Goal: Task Accomplishment & Management: Use online tool/utility

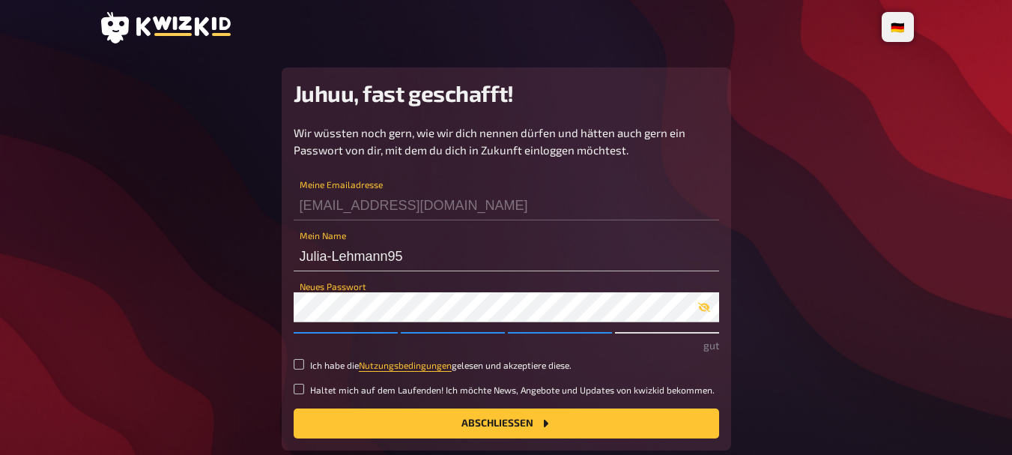
click at [305, 367] on label "Ich habe die Nutzungsbedingungen gelesen und akzeptiere diese." at bounding box center [507, 365] width 426 height 13
click at [304, 367] on input "Ich habe die Nutzungsbedingungen gelesen und akzeptiere diese." at bounding box center [299, 364] width 10 height 10
checkbox input "true"
click at [414, 423] on button "Abschließen" at bounding box center [507, 423] width 426 height 30
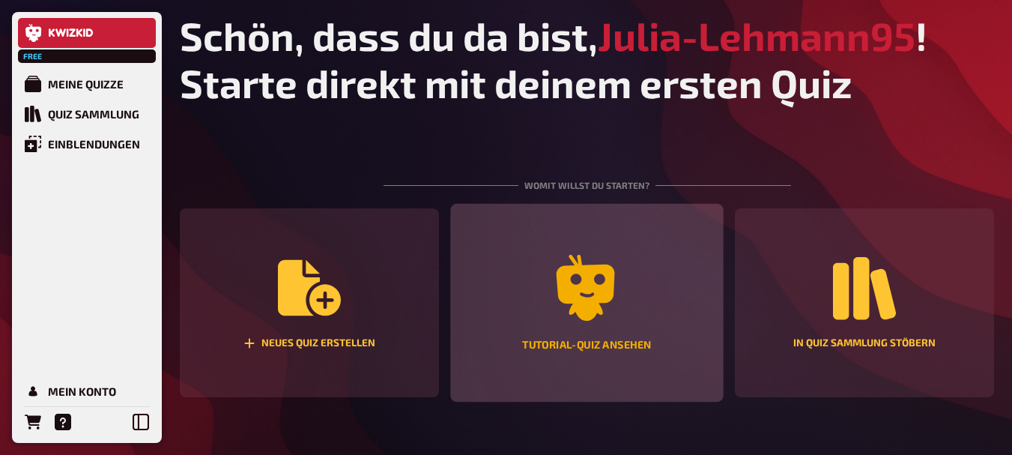
click at [596, 296] on icon "Tutorial-Quiz ansehen" at bounding box center [586, 288] width 58 height 66
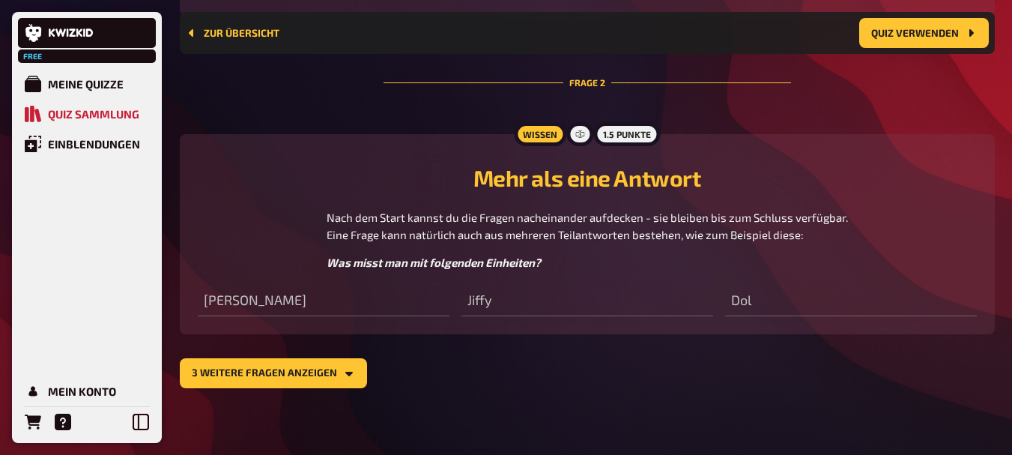
scroll to position [851, 0]
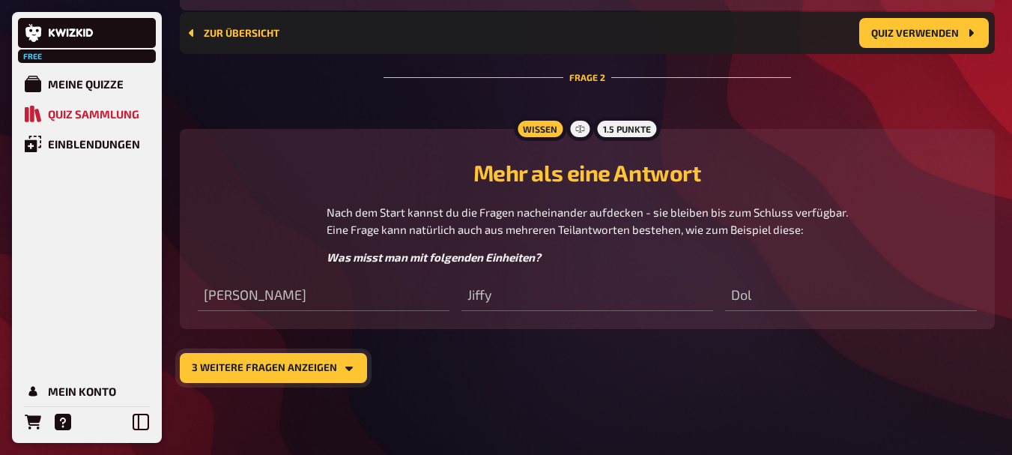
click at [351, 358] on button "3 weitere Fragen anzeigen" at bounding box center [273, 368] width 187 height 30
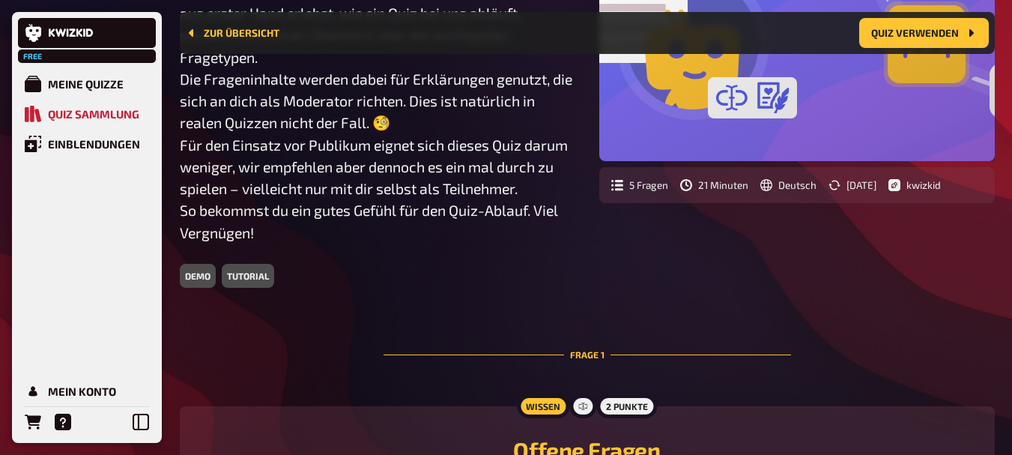
scroll to position [237, 0]
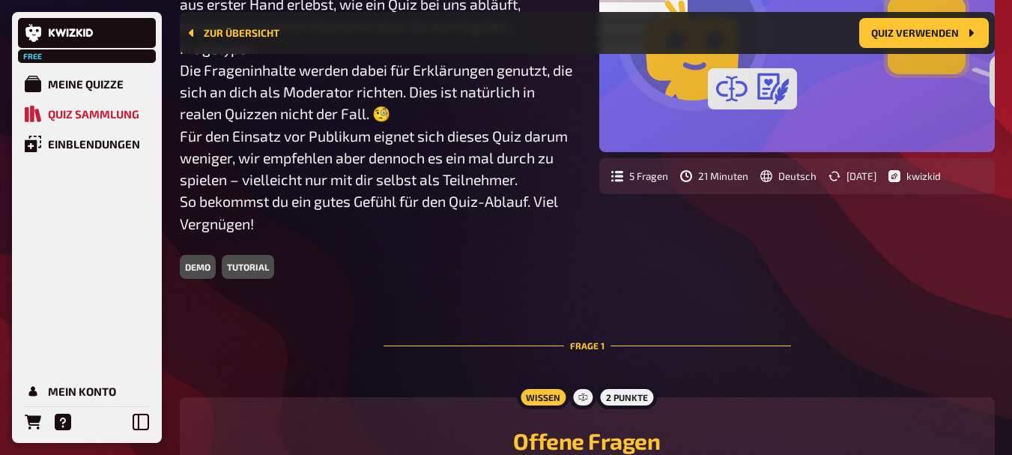
drag, startPoint x: 217, startPoint y: 262, endPoint x: 326, endPoint y: 265, distance: 108.7
click at [217, 262] on div "demo tutorial" at bounding box center [378, 267] width 396 height 24
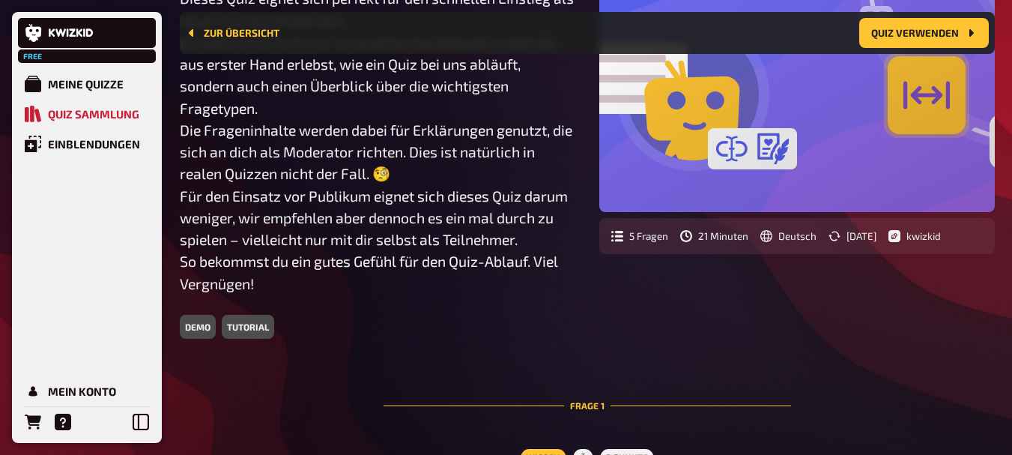
scroll to position [87, 0]
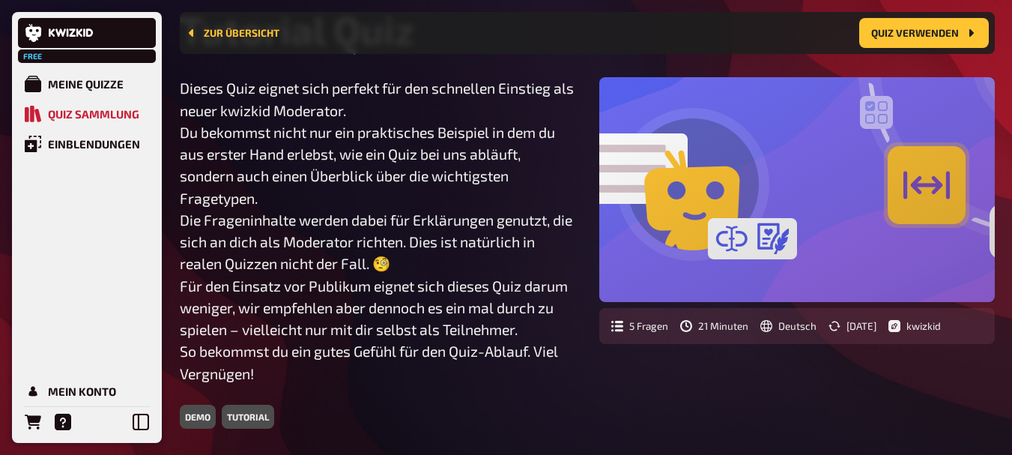
click at [770, 223] on div at bounding box center [797, 189] width 396 height 225
click at [924, 22] on button "Quiz verwenden" at bounding box center [924, 33] width 130 height 30
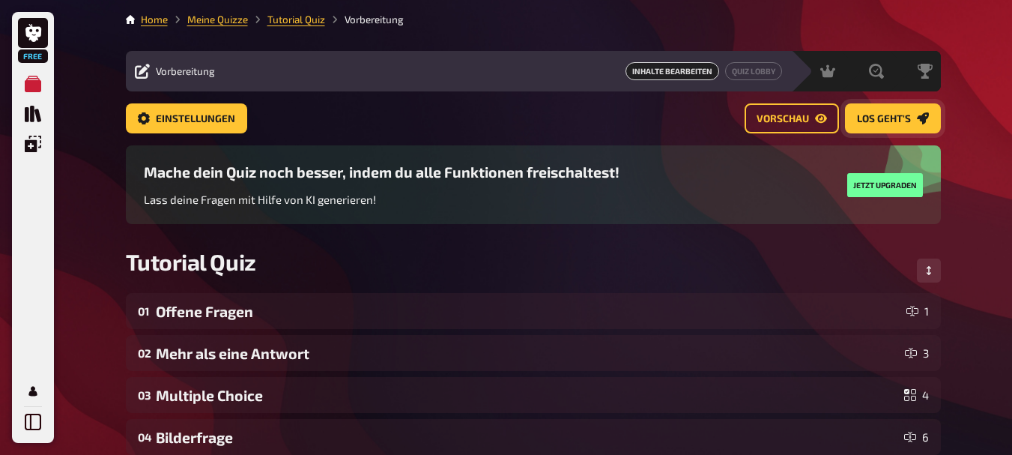
click at [895, 114] on span "Los geht's" at bounding box center [884, 119] width 54 height 10
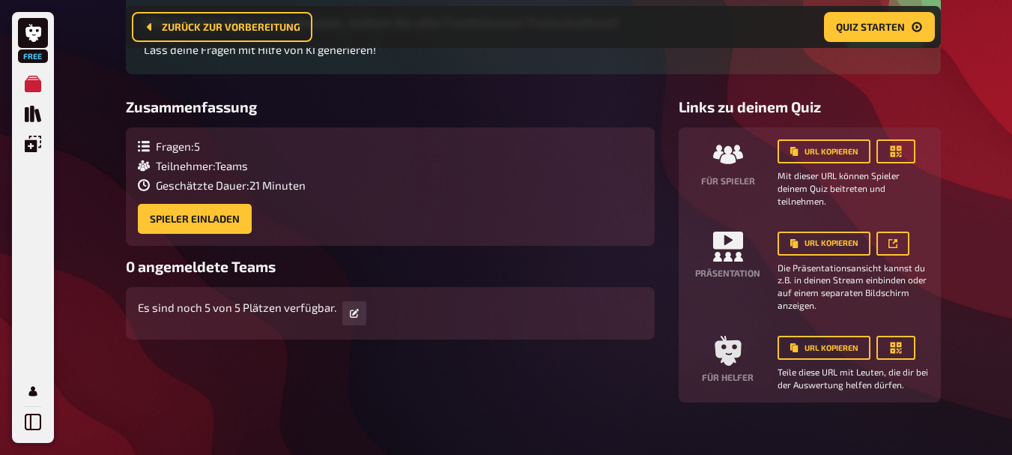
scroll to position [12, 0]
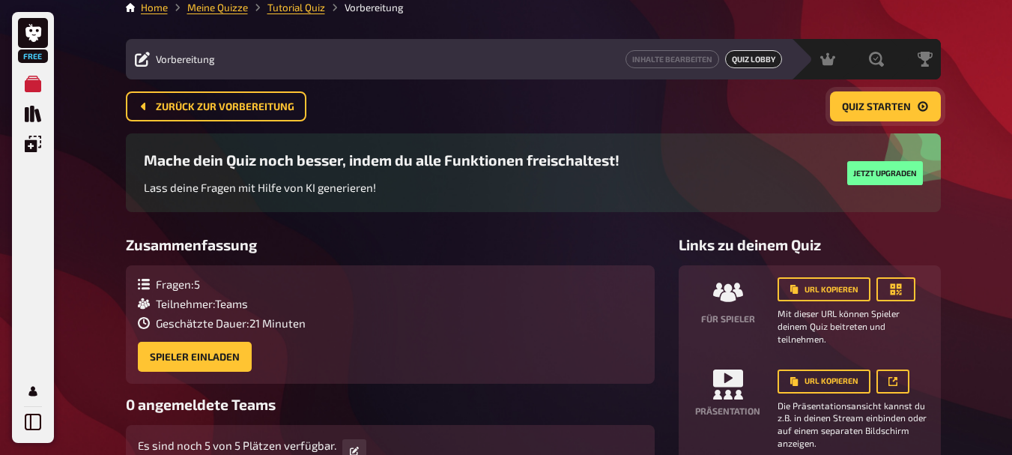
click at [901, 114] on button "Quiz starten" at bounding box center [885, 106] width 111 height 30
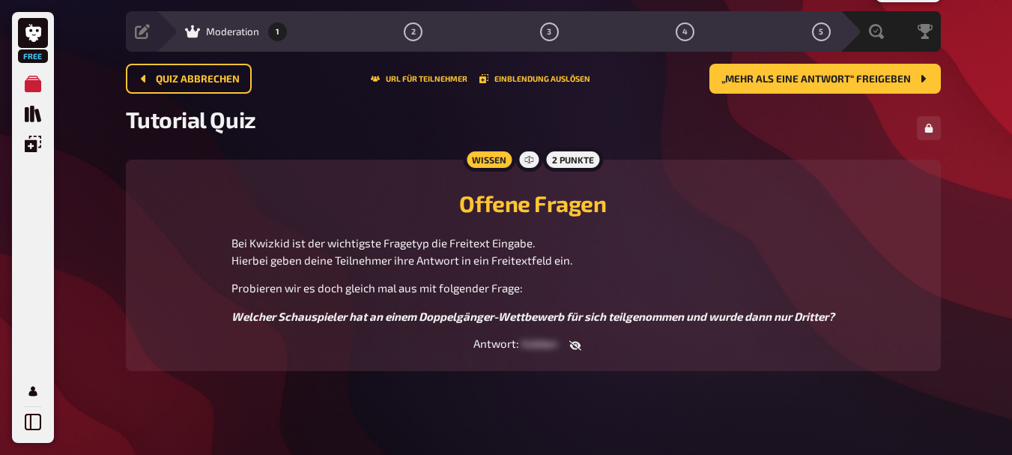
scroll to position [52, 0]
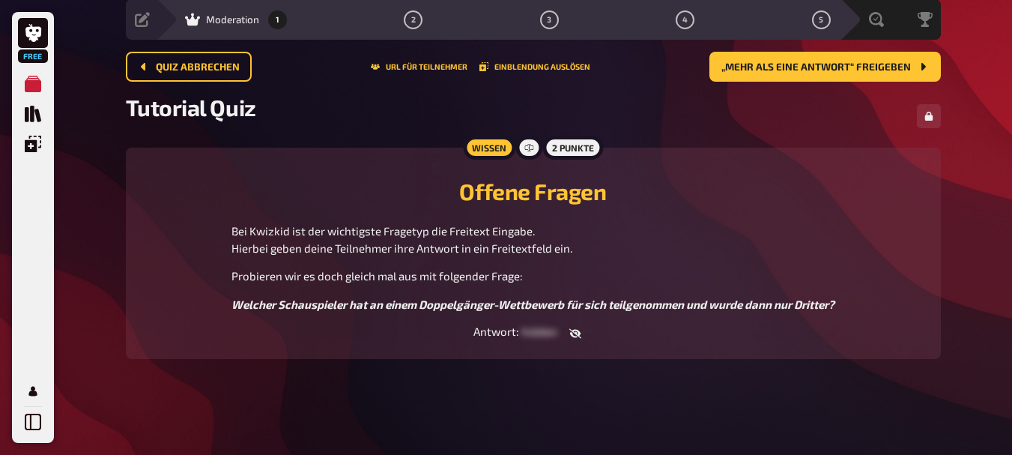
click at [525, 337] on span "hidden" at bounding box center [540, 330] width 36 height 13
click at [543, 323] on div "Offene Fragen Bei Kwizkid ist der wichtigste Fragetyp die Freitext Eingabe. Hie…" at bounding box center [533, 253] width 779 height 175
click at [874, 73] on button "„Mehr als eine Antwort“ freigeben" at bounding box center [826, 67] width 232 height 30
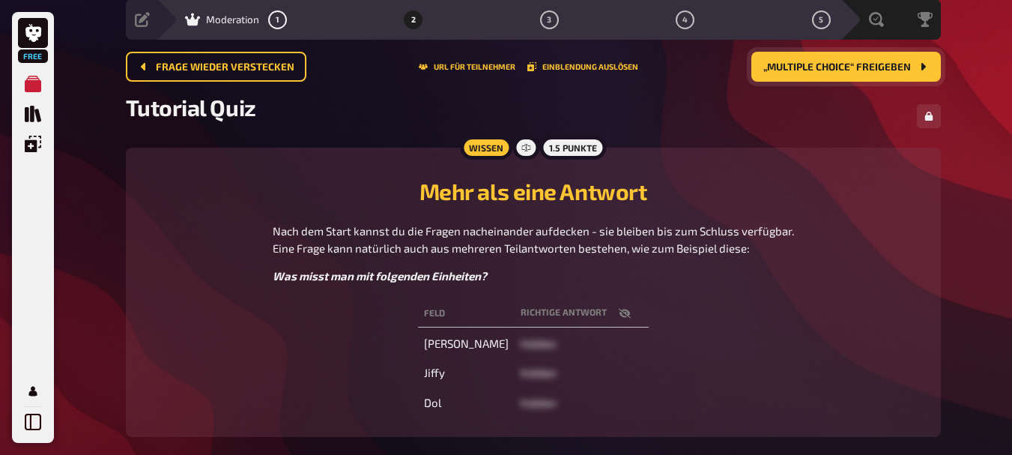
click at [804, 67] on span "„Multiple Choice“ freigeben" at bounding box center [838, 67] width 148 height 10
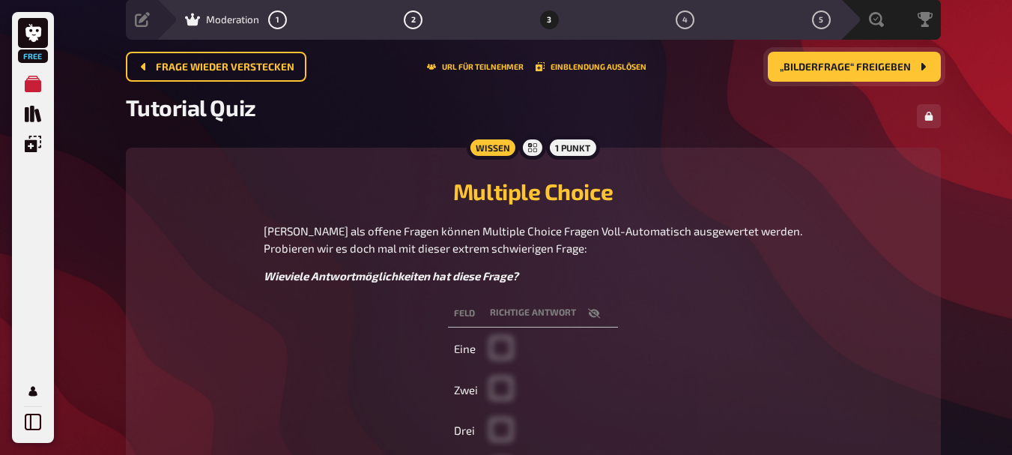
click at [804, 67] on span "„Bilderfrage“ freigeben" at bounding box center [845, 67] width 131 height 10
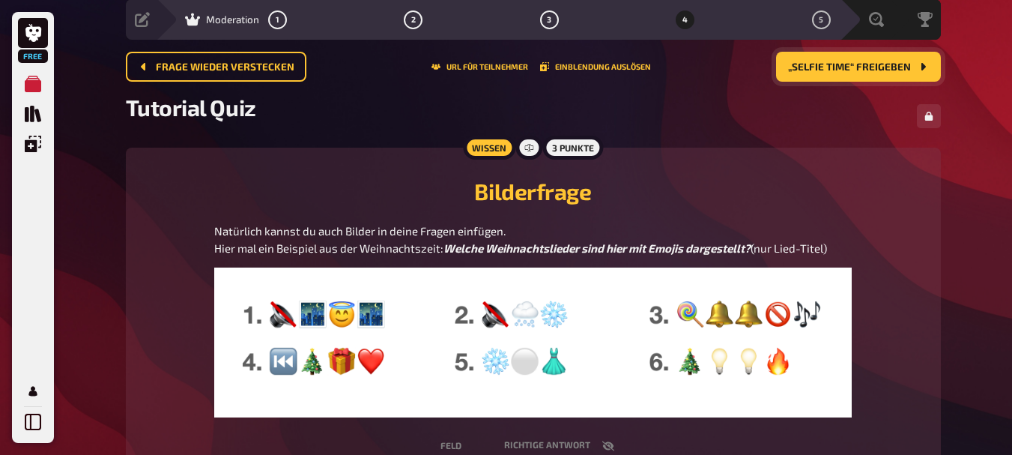
click at [804, 67] on span "„Selfie Time“ freigeben" at bounding box center [849, 67] width 123 height 10
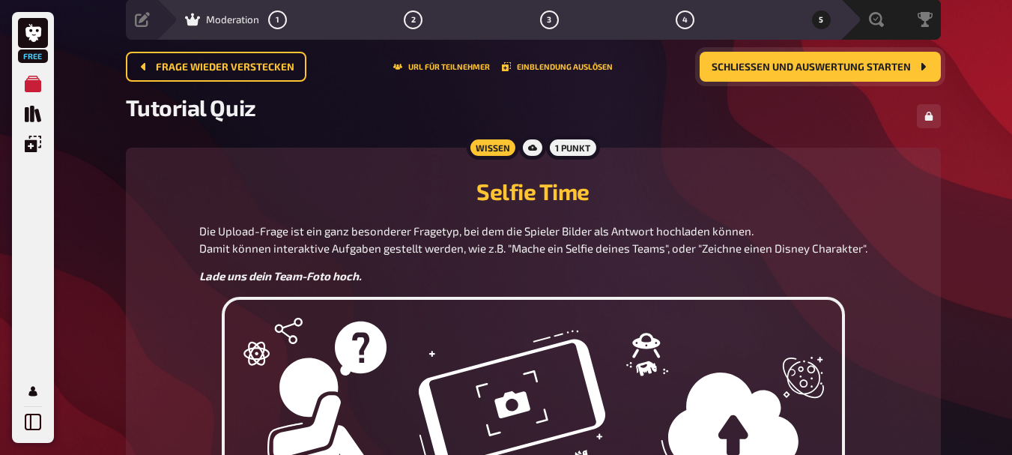
click at [804, 67] on span "Schließen und Auswertung starten" at bounding box center [811, 67] width 199 height 10
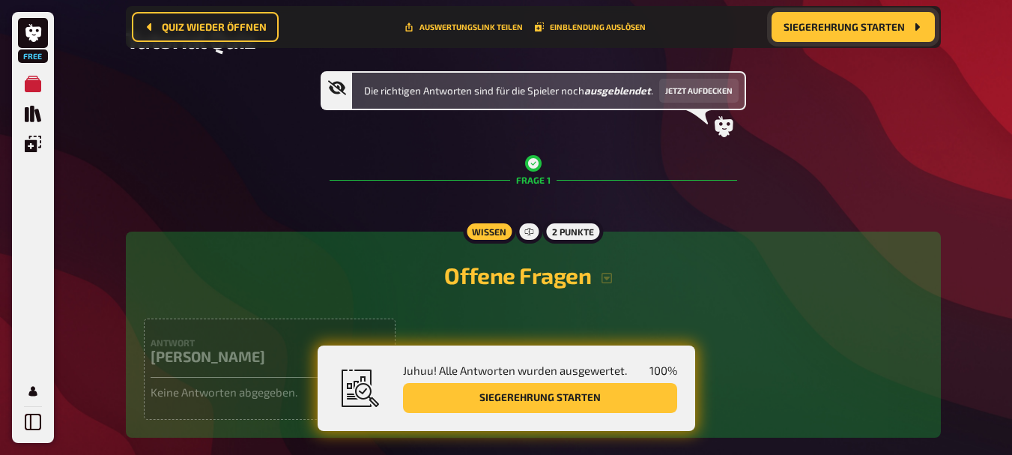
scroll to position [139, 0]
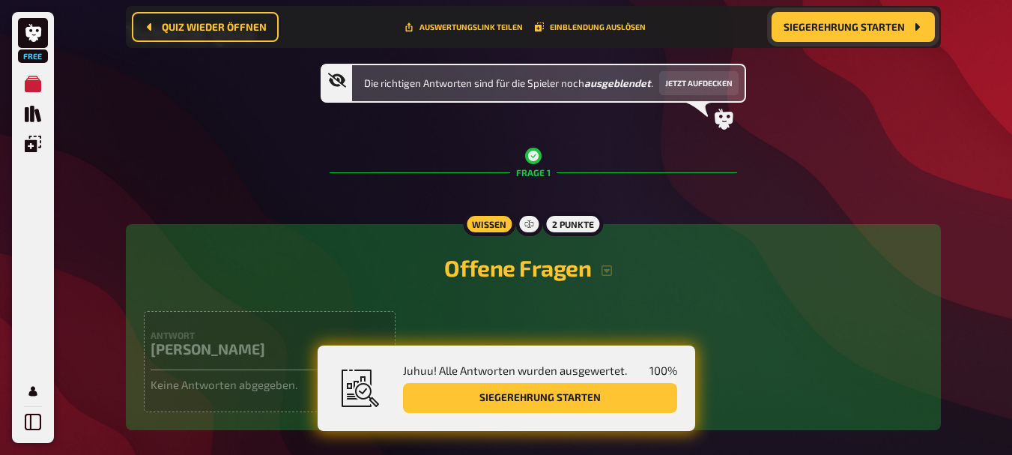
click at [605, 401] on button "Siegerehrung starten" at bounding box center [540, 398] width 274 height 30
click at [470, 404] on button "Siegerehrung starten" at bounding box center [540, 398] width 274 height 30
click at [476, 396] on button "Siegerehrung starten" at bounding box center [540, 398] width 274 height 30
click at [483, 400] on button "Siegerehrung starten" at bounding box center [540, 398] width 274 height 30
click at [880, 28] on span "Siegerehrung starten" at bounding box center [844, 27] width 121 height 10
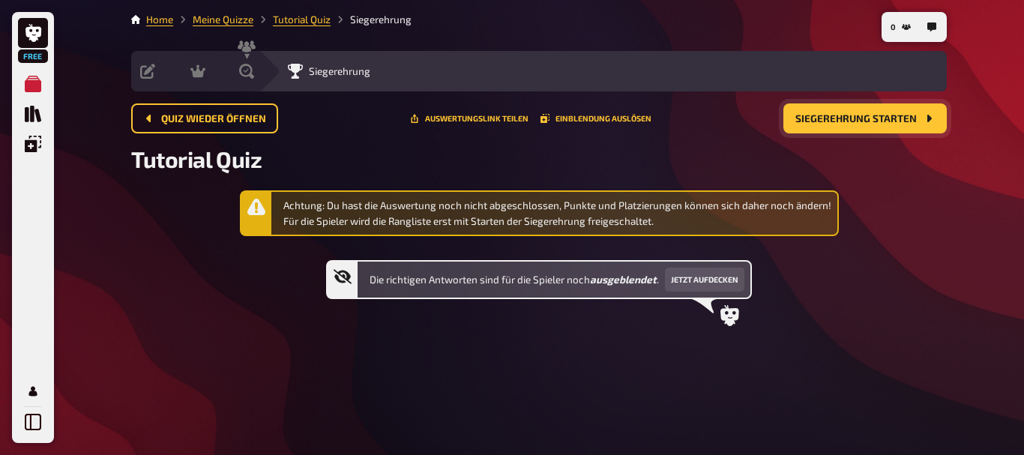
click at [871, 124] on button "Siegerehrung starten" at bounding box center [864, 118] width 163 height 30
click at [531, 222] on div "Achtung: Du hast die Auswertung noch nicht abgeschlossen, Punkte und Platzierun…" at bounding box center [557, 213] width 548 height 31
click at [37, 147] on icon "Einblendungen" at bounding box center [33, 144] width 16 height 16
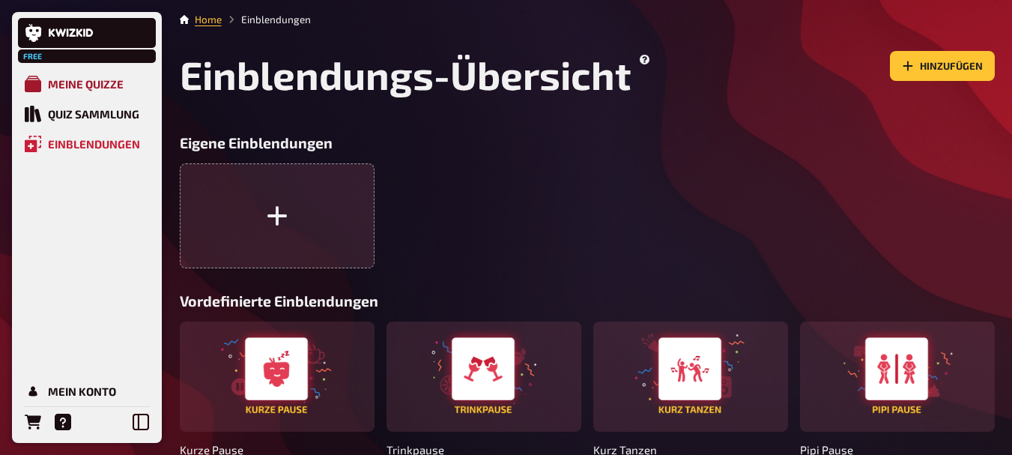
click at [87, 74] on link "Meine Quizze" at bounding box center [87, 84] width 138 height 30
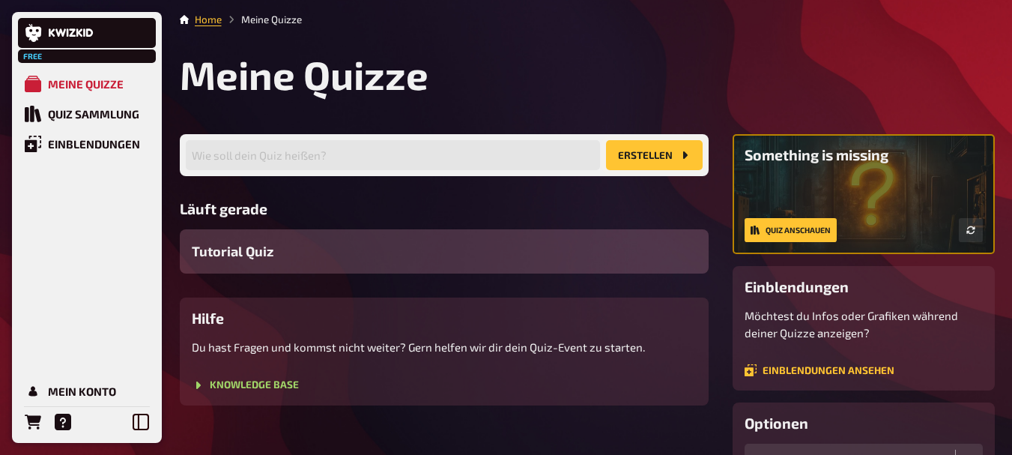
click at [651, 151] on button "Erstellen" at bounding box center [654, 155] width 97 height 30
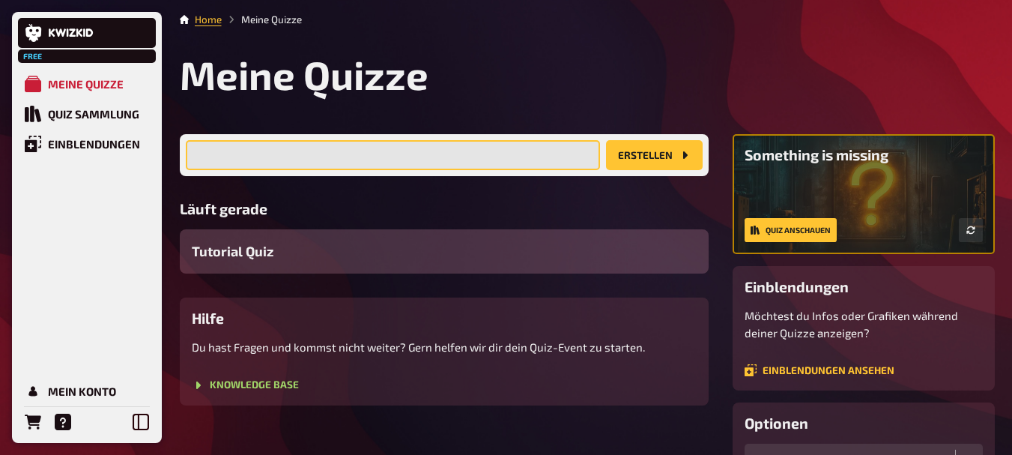
click at [452, 169] on input "text" at bounding box center [393, 155] width 414 height 30
type input "Eine Reise durch 6 Jahrzehnte"
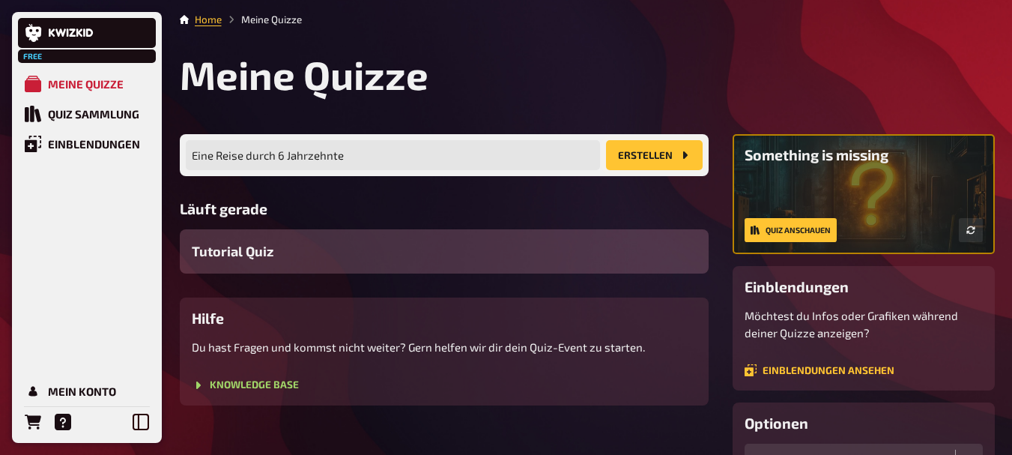
click at [646, 156] on button "Erstellen" at bounding box center [654, 155] width 97 height 30
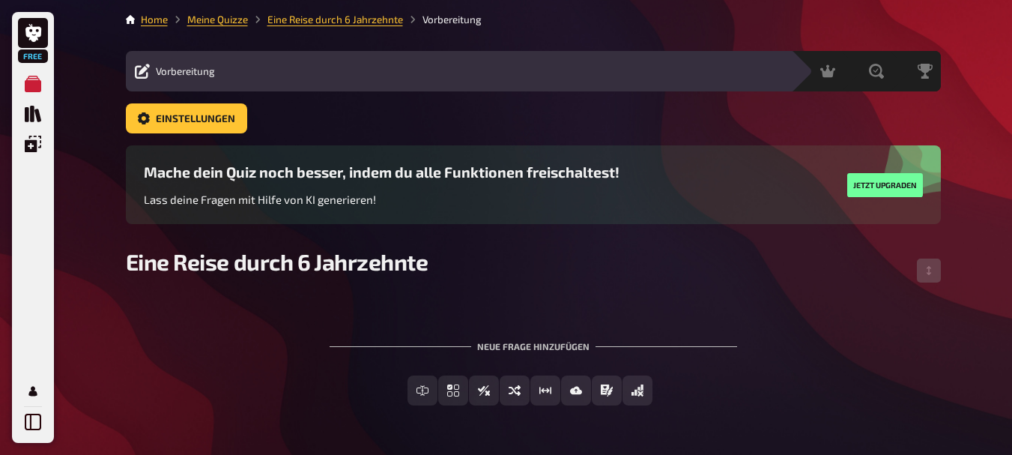
scroll to position [46, 0]
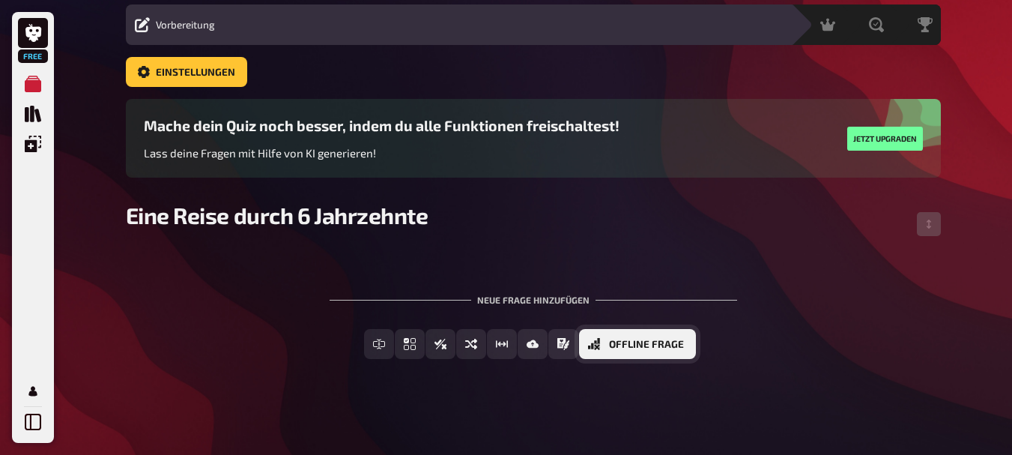
click at [656, 345] on span "Offline Frage" at bounding box center [646, 344] width 75 height 10
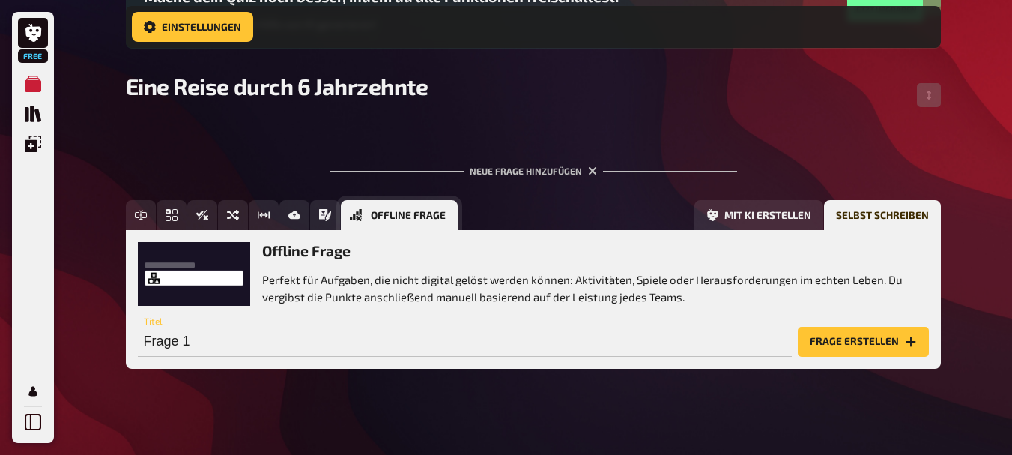
scroll to position [191, 0]
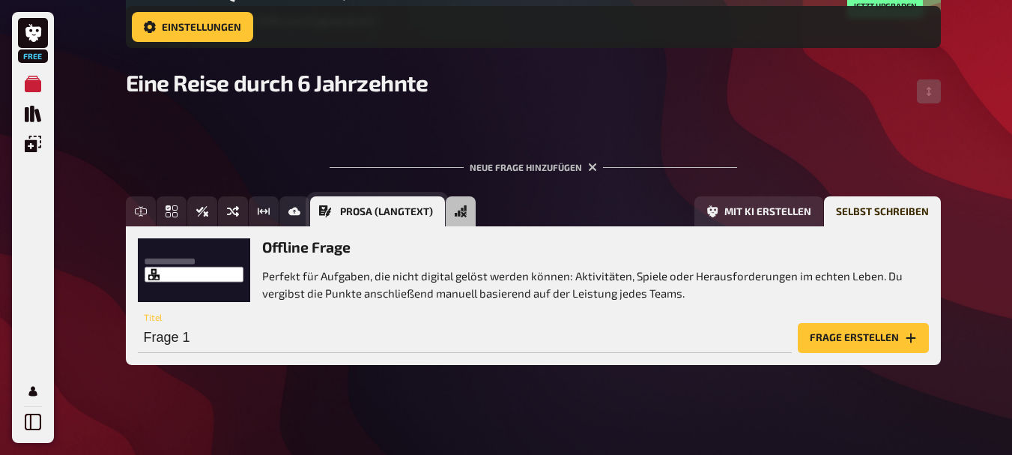
click at [329, 208] on icon "Prosa (Langtext)" at bounding box center [325, 211] width 12 height 12
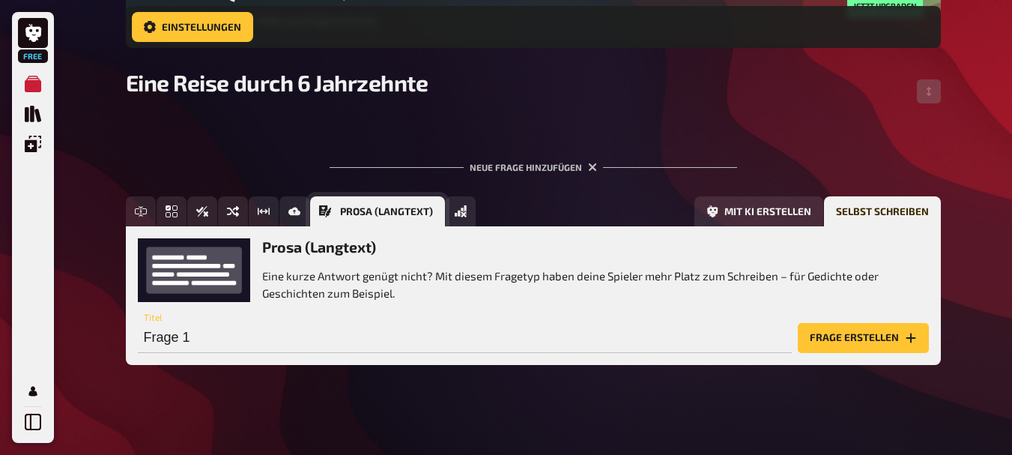
scroll to position [197, 0]
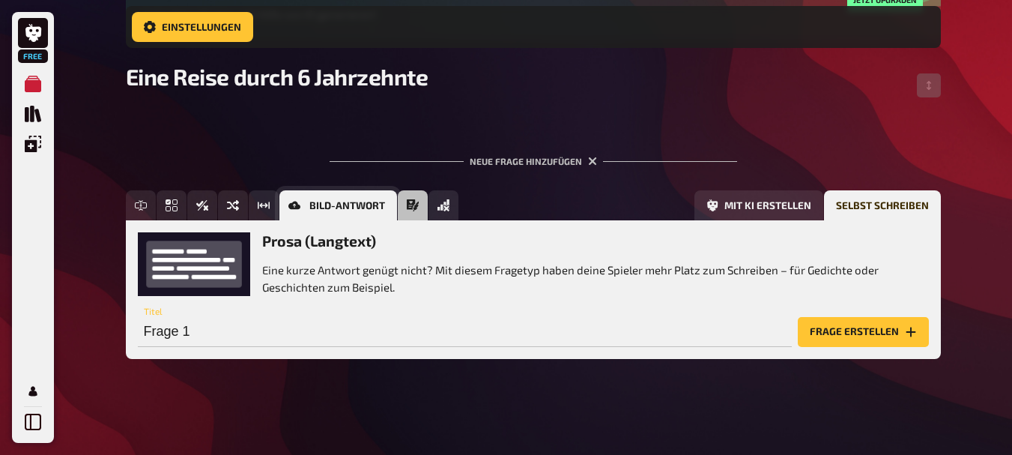
click at [302, 206] on button "Bild-Antwort" at bounding box center [338, 205] width 118 height 30
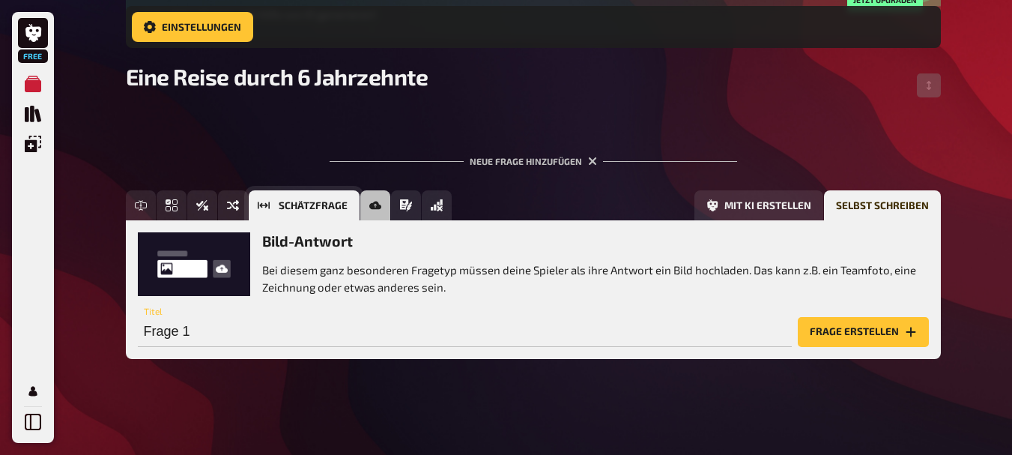
click at [269, 203] on icon "Schätzfrage" at bounding box center [264, 205] width 12 height 7
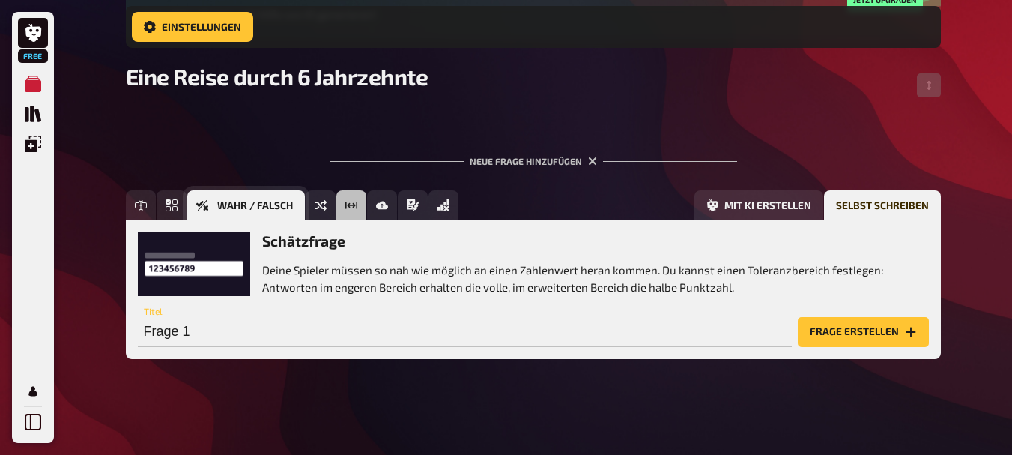
click at [205, 205] on icon "Wahr / Falsch" at bounding box center [202, 205] width 12 height 12
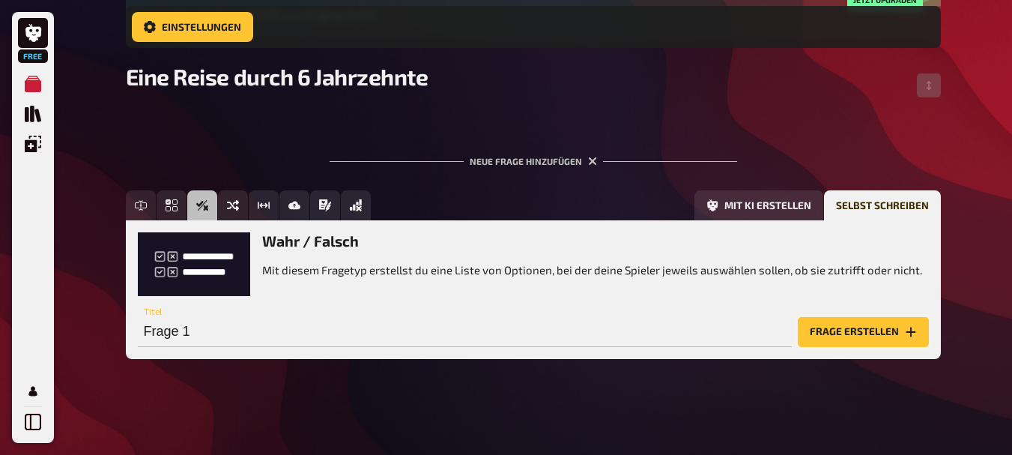
click at [862, 327] on button "Frage erstellen" at bounding box center [863, 332] width 131 height 30
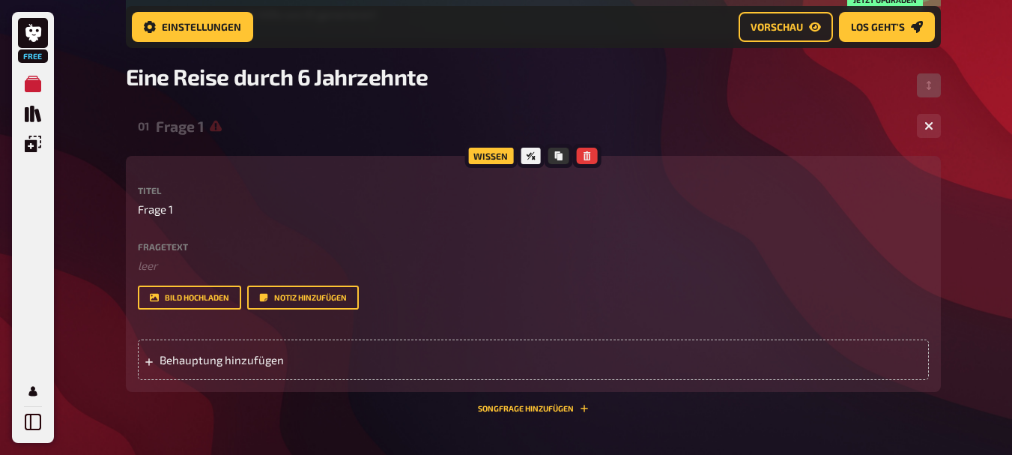
drag, startPoint x: 293, startPoint y: 363, endPoint x: 239, endPoint y: 381, distance: 56.6
click at [284, 399] on div "Wissen Titel Frage 1 Fragetext ﻿ leer Hier hinziehen für Dateiupload Bild hochl…" at bounding box center [533, 284] width 815 height 257
click at [187, 246] on label "Fragetext" at bounding box center [533, 246] width 791 height 9
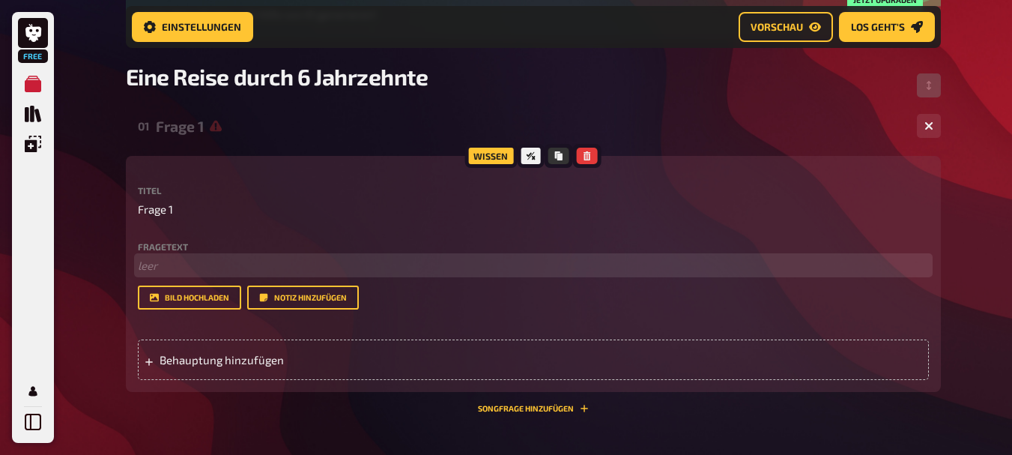
click at [157, 266] on p "﻿ leer" at bounding box center [533, 265] width 791 height 17
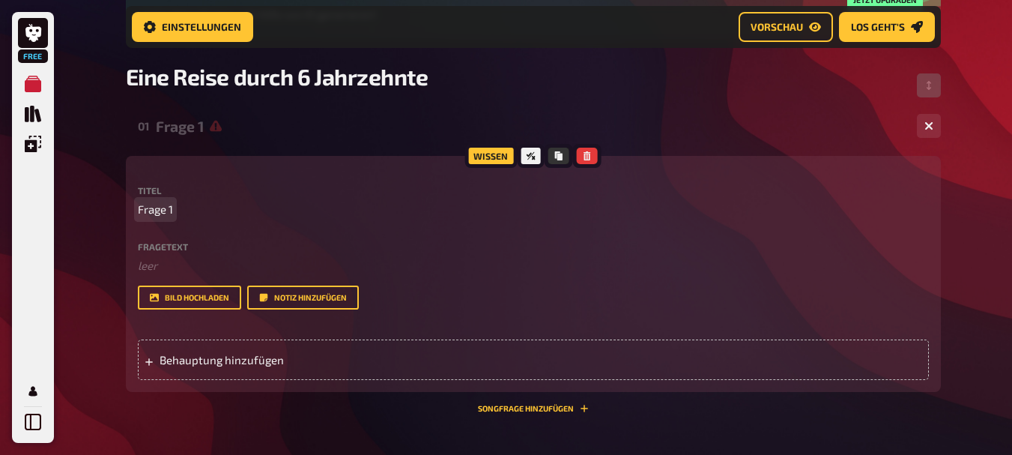
click at [179, 205] on p "Frage 1" at bounding box center [533, 209] width 791 height 17
drag, startPoint x: 172, startPoint y: 211, endPoint x: 116, endPoint y: 203, distance: 56.0
click at [116, 203] on div "Home Meine Quizze Eine Reise durch 6 Jahrzehnte Vorbereitung Vorbereitung Inhal…" at bounding box center [533, 218] width 839 height 830
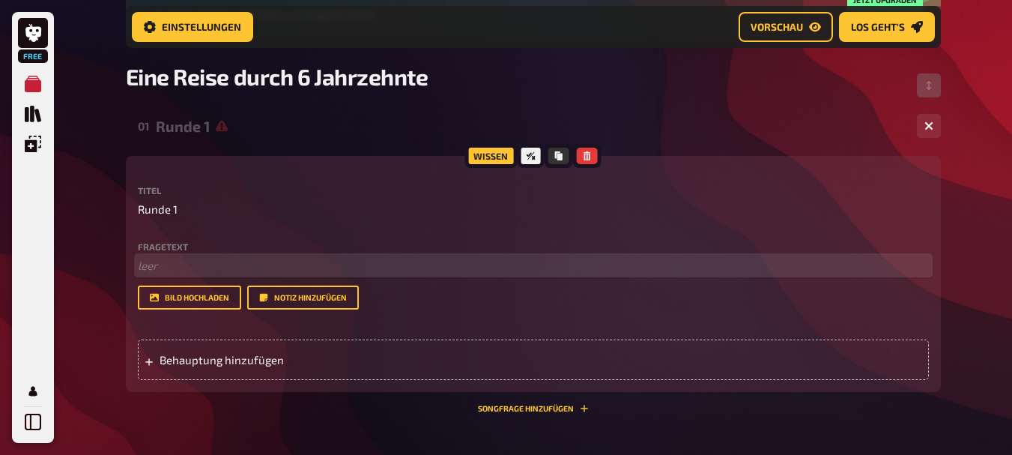
click at [169, 272] on p "﻿ leer" at bounding box center [533, 265] width 791 height 17
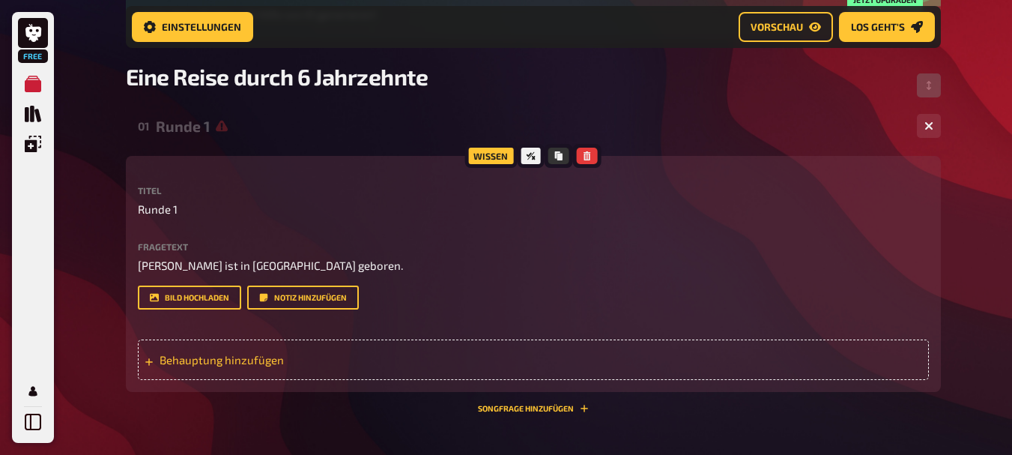
click at [288, 346] on div "Behauptung hinzufügen" at bounding box center [533, 359] width 791 height 40
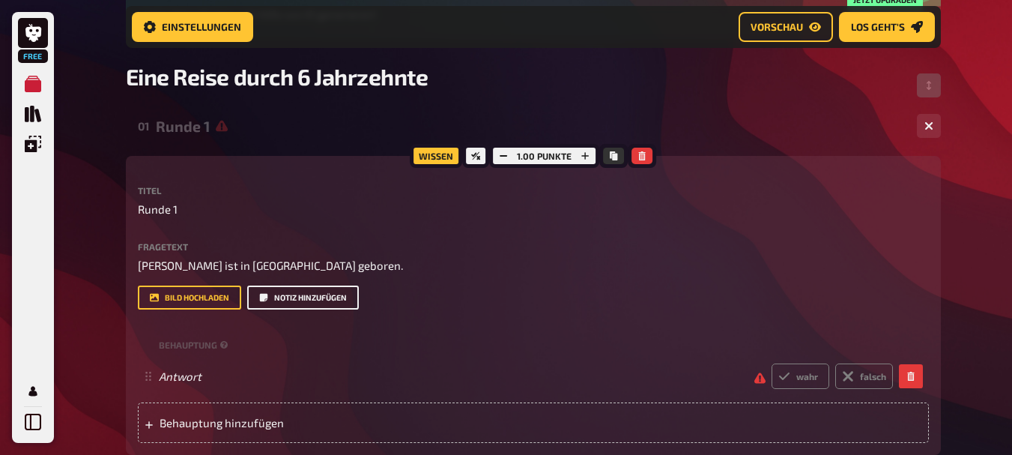
scroll to position [347, 0]
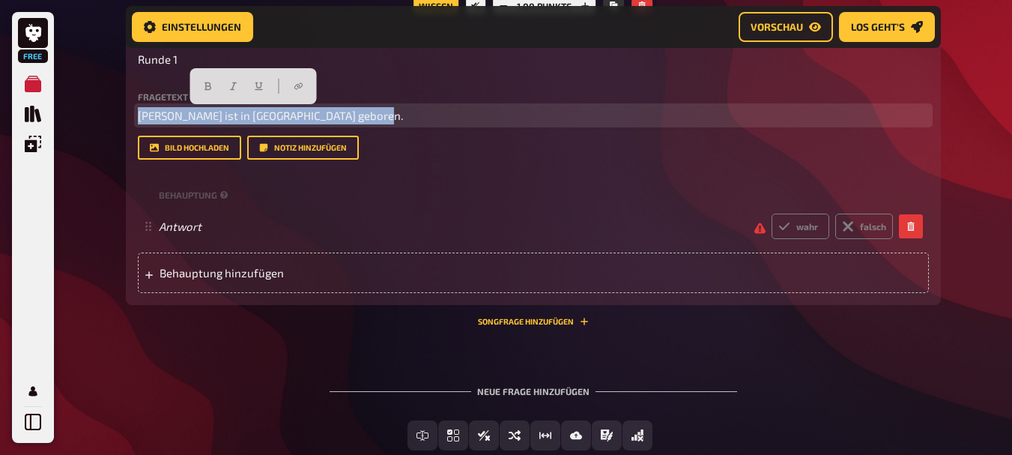
drag, startPoint x: 397, startPoint y: 119, endPoint x: 106, endPoint y: 100, distance: 292.1
click at [66, 105] on div "Free Meine Quizze Quiz Sammlung Einblendungen Mein Konto Home Meine Quizze Eine…" at bounding box center [506, 99] width 1012 height 893
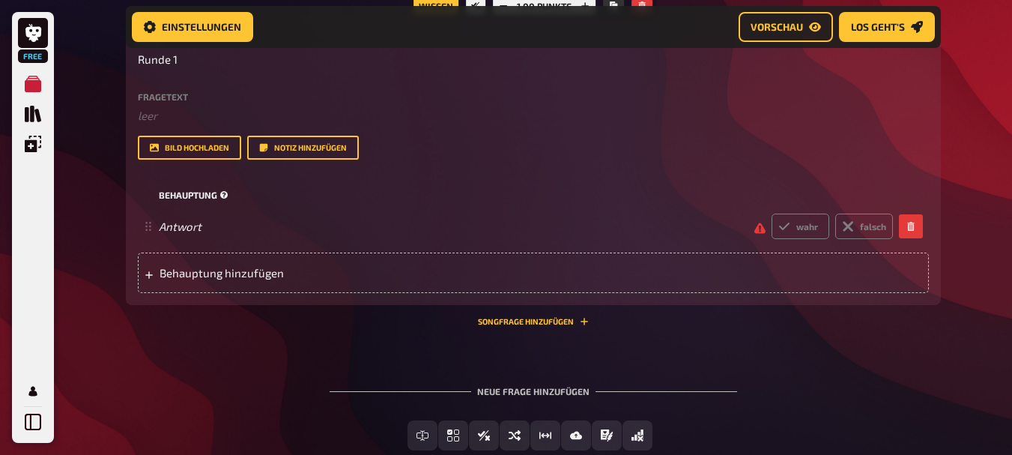
click at [190, 202] on div "Behauptung" at bounding box center [533, 195] width 791 height 22
click at [214, 195] on small "Behauptung" at bounding box center [195, 195] width 73 height 13
click at [205, 192] on small "Behauptung" at bounding box center [195, 195] width 73 height 13
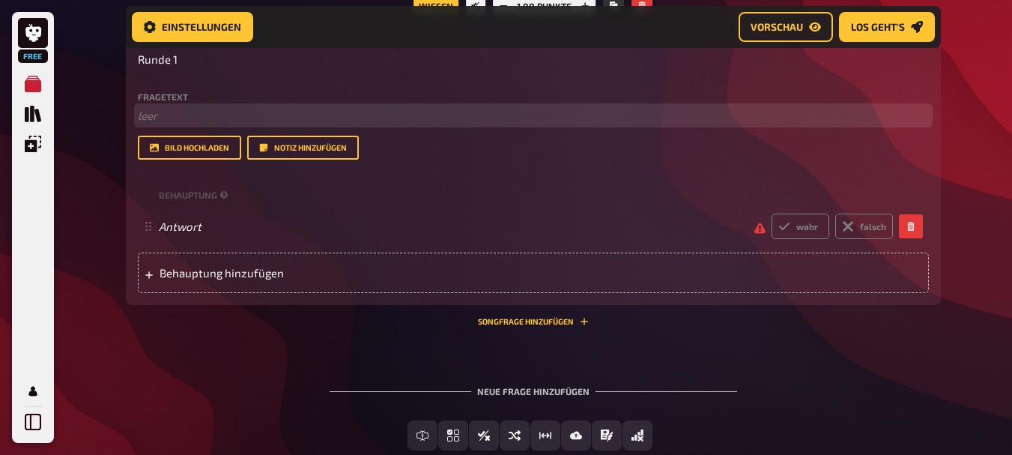
click at [162, 115] on p "﻿ leer" at bounding box center [533, 115] width 791 height 17
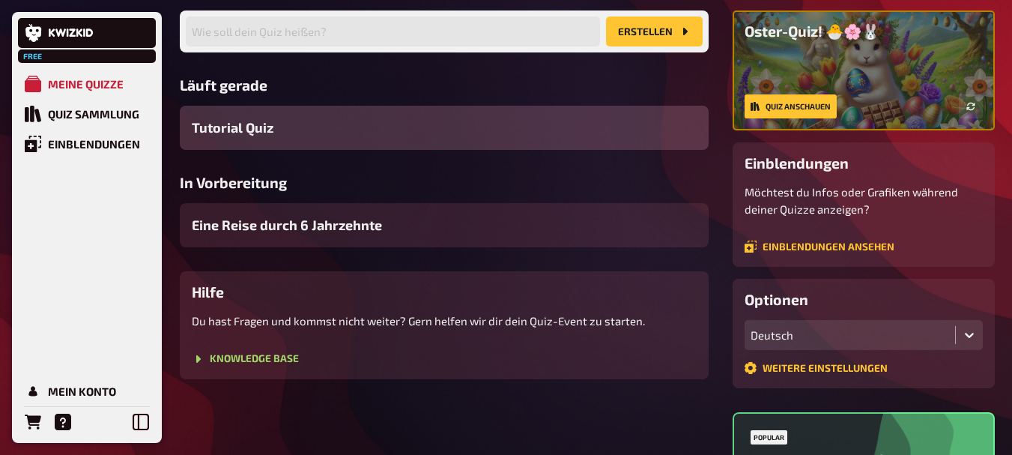
scroll to position [150, 0]
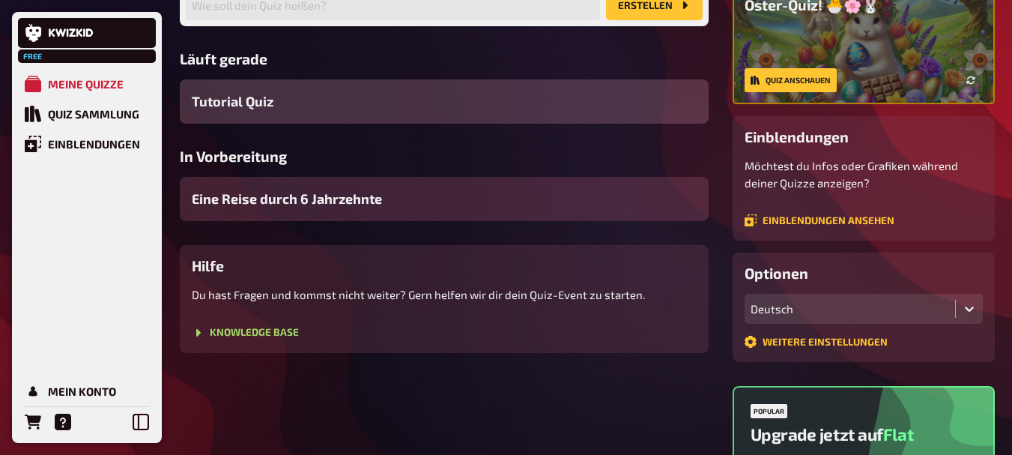
click at [274, 203] on span "Eine Reise durch 6 Jahrzehnte" at bounding box center [287, 199] width 190 height 20
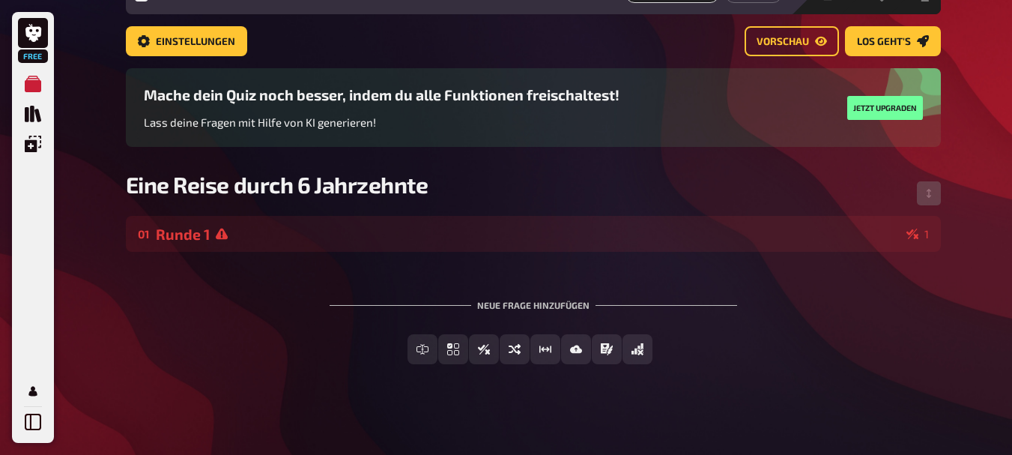
scroll to position [82, 0]
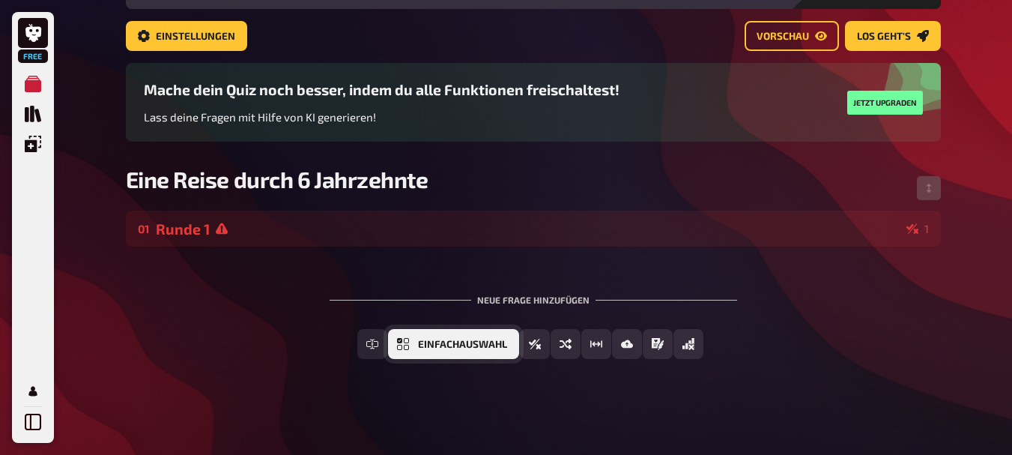
click at [456, 337] on button "Einfachauswahl" at bounding box center [453, 344] width 131 height 30
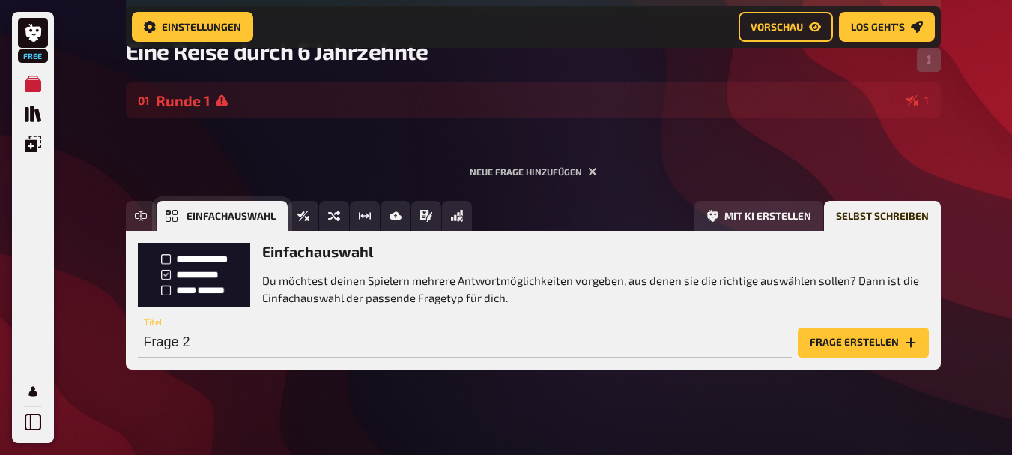
scroll to position [225, 0]
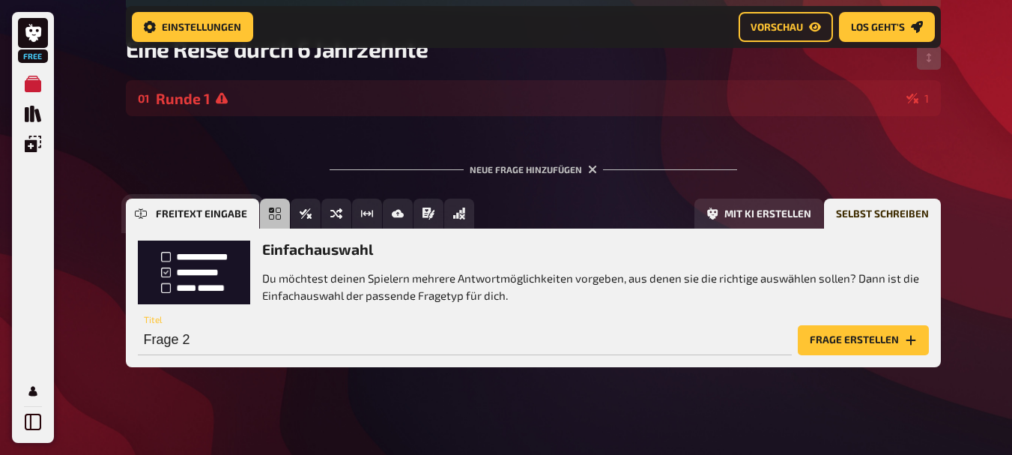
click at [154, 207] on button "Freitext Eingabe" at bounding box center [192, 214] width 133 height 30
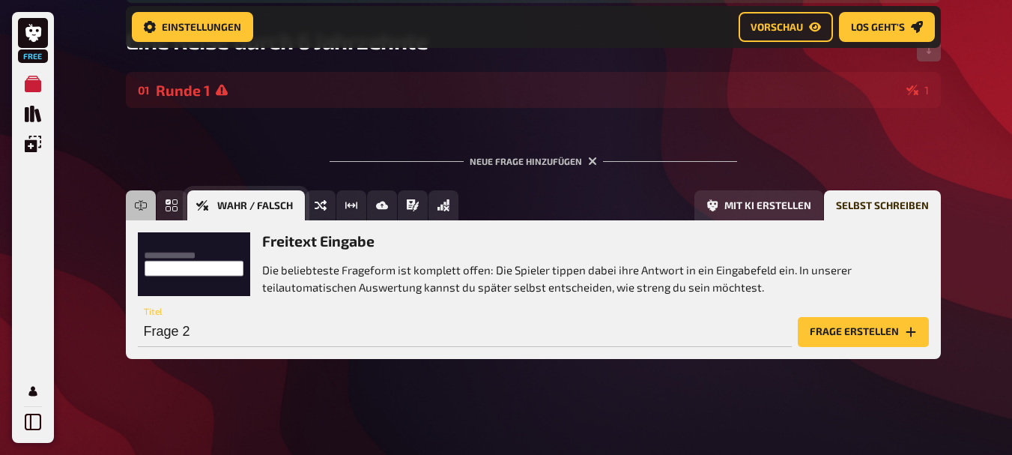
click at [279, 204] on span "Wahr / Falsch" at bounding box center [255, 206] width 76 height 10
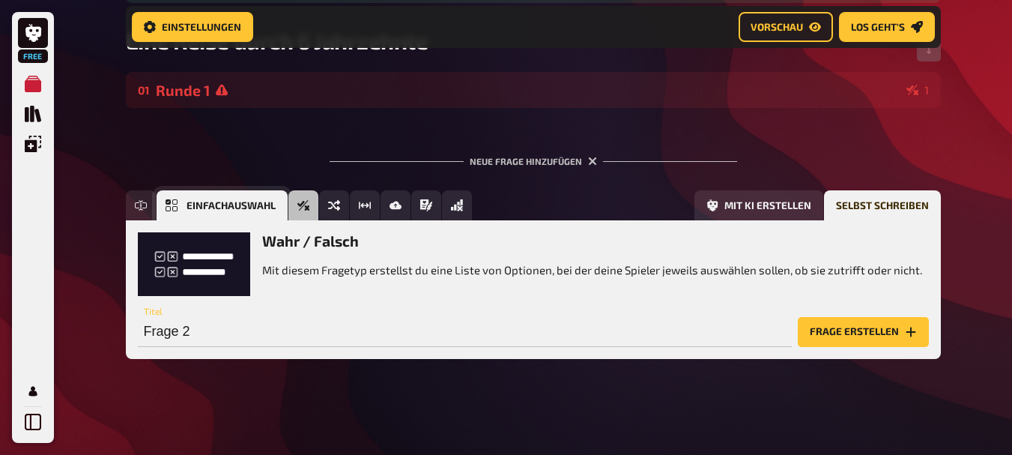
click at [173, 203] on icon "Einfachauswahl" at bounding box center [172, 205] width 12 height 12
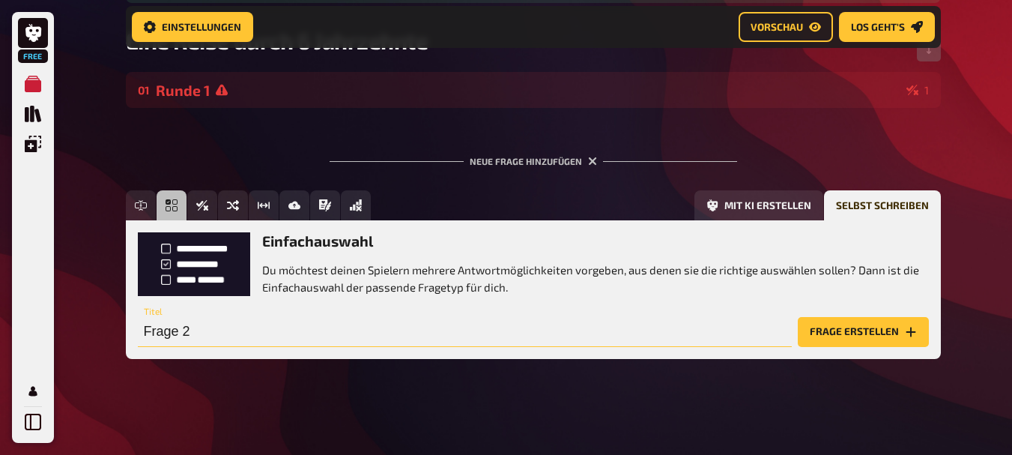
click at [247, 336] on input "Frage 2" at bounding box center [465, 332] width 654 height 30
click at [870, 169] on div "Neue Frage hinzufügen Freitext Eingabe Einfachauswahl Wahr / Falsch Sortierfrag…" at bounding box center [533, 257] width 815 height 250
drag, startPoint x: 769, startPoint y: 381, endPoint x: 616, endPoint y: 297, distance: 174.4
click at [767, 381] on div "Freitext Eingabe Einfachauswahl Wahr / Falsch Sortierfrage Schätzfrage Bild-Ant…" at bounding box center [533, 286] width 815 height 192
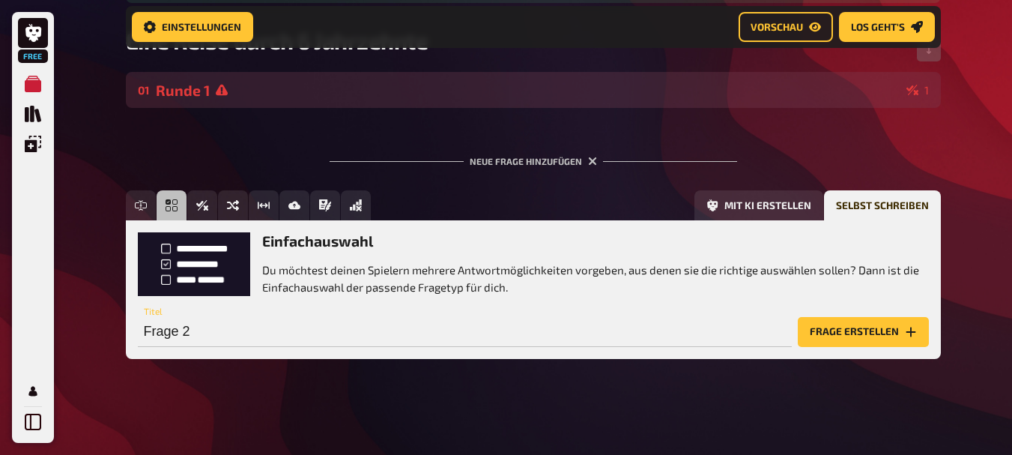
click at [160, 89] on div "Runde 1" at bounding box center [528, 90] width 745 height 17
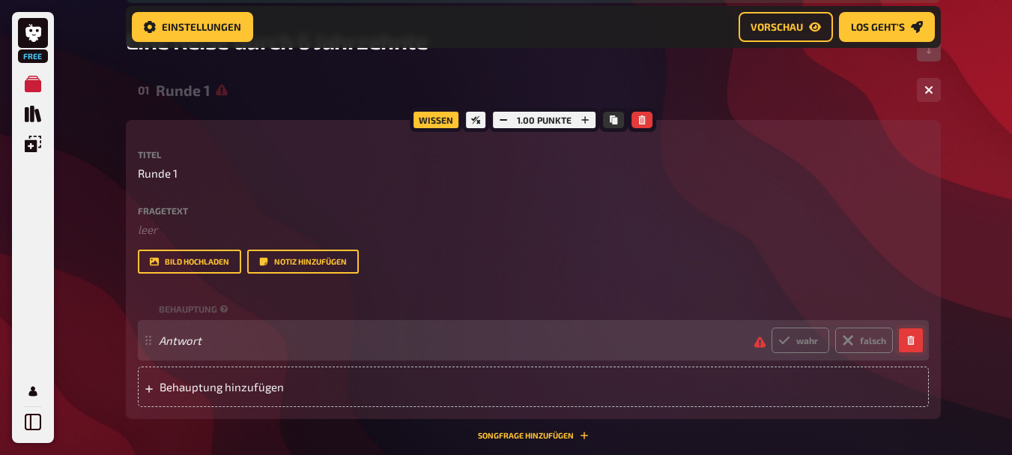
click at [915, 339] on icon "button" at bounding box center [911, 340] width 9 height 9
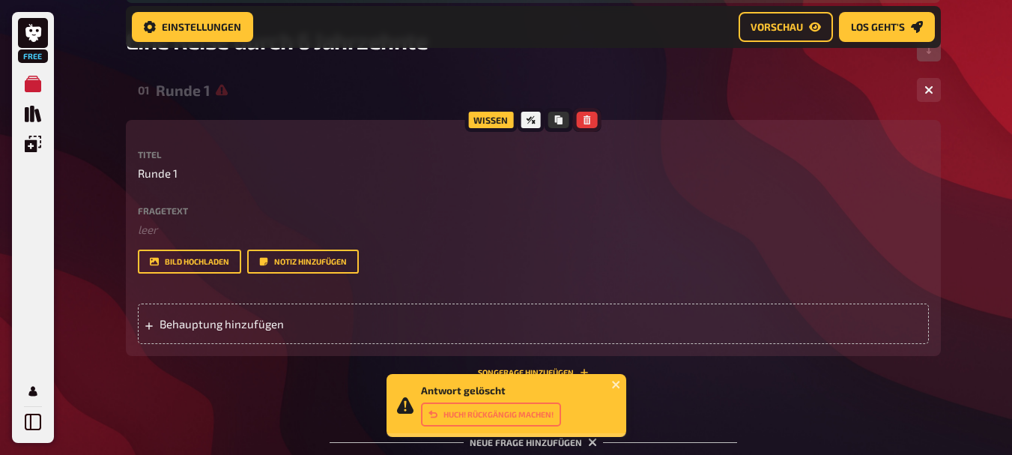
click at [586, 115] on button "button" at bounding box center [587, 120] width 21 height 16
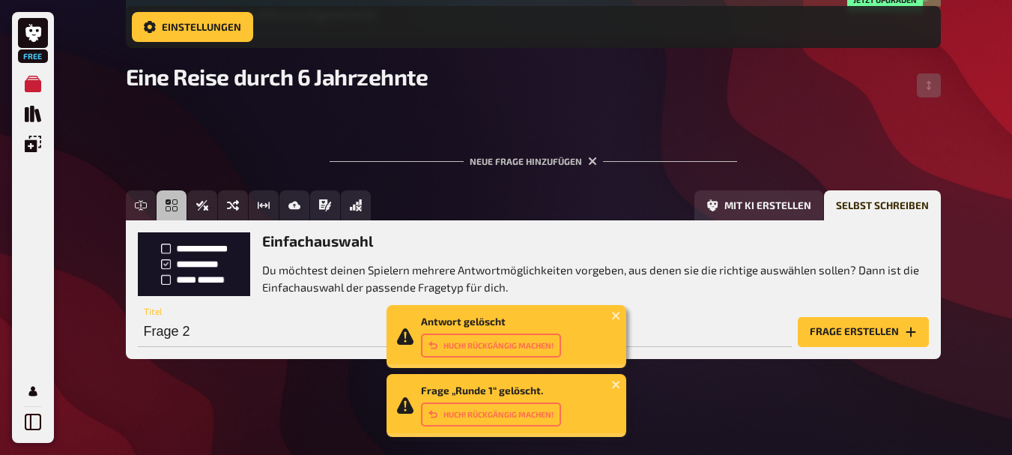
scroll to position [197, 0]
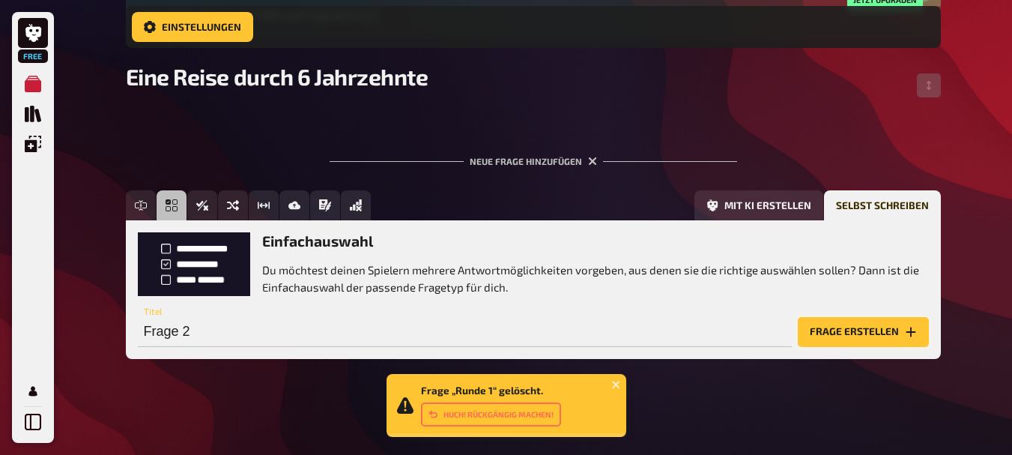
click at [866, 323] on button "Frage erstellen" at bounding box center [863, 332] width 131 height 30
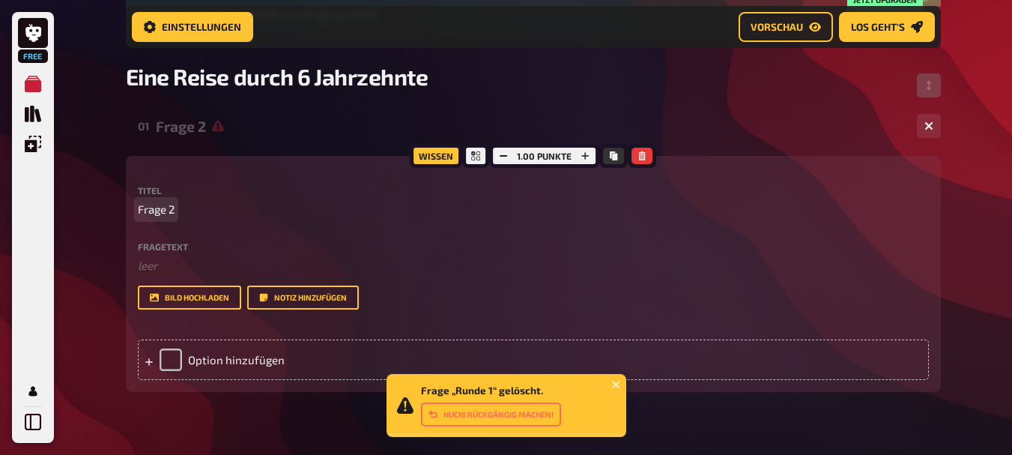
click at [161, 214] on span "Frage 2" at bounding box center [156, 209] width 37 height 17
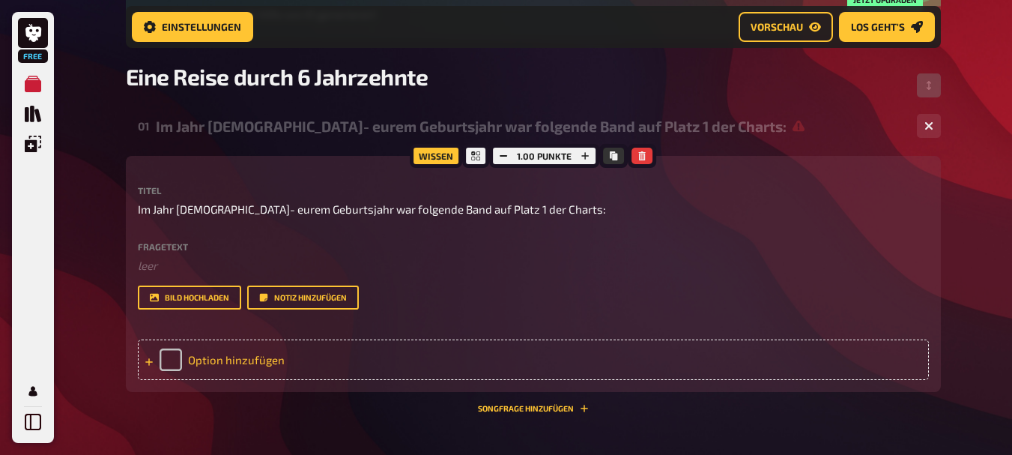
click at [234, 355] on div "Option hinzufügen" at bounding box center [533, 359] width 791 height 40
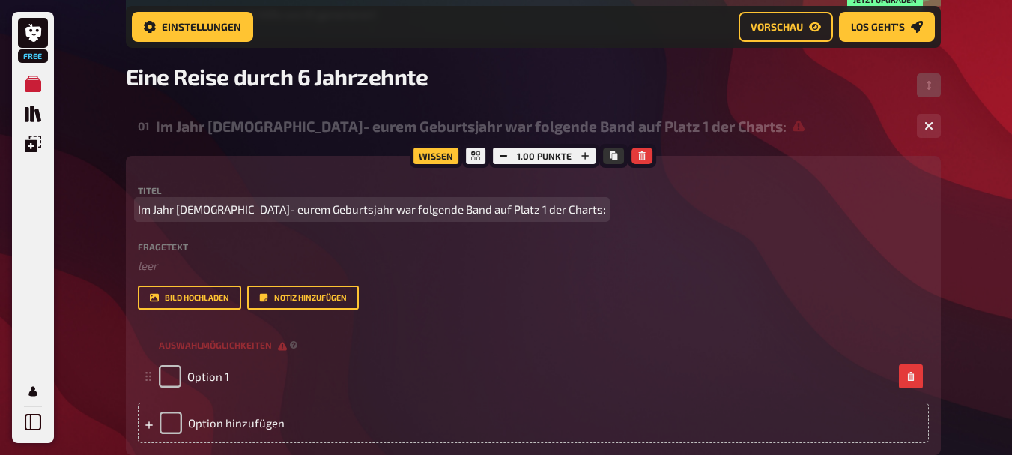
click at [444, 223] on div "Titel Im Jahr [DEMOGRAPHIC_DATA]- eurem Geburtsjahr war folgende Band auf Platz…" at bounding box center [533, 248] width 791 height 124
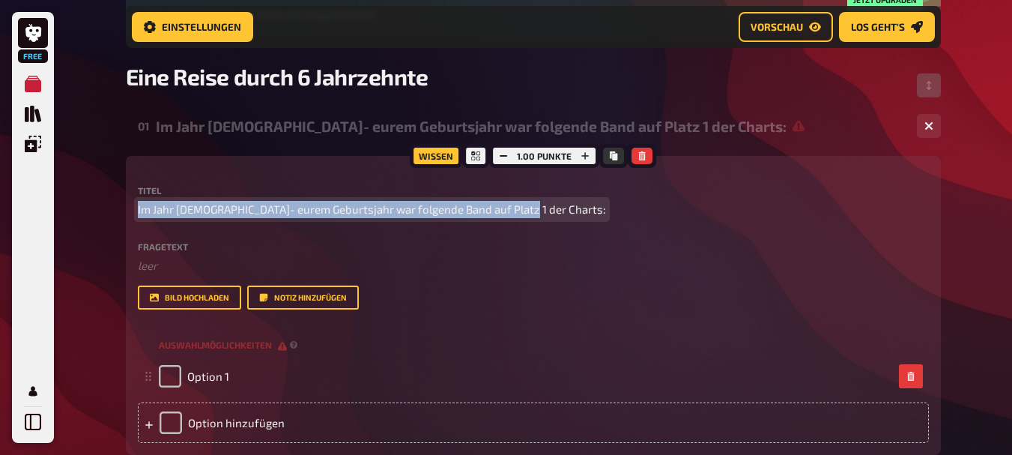
drag, startPoint x: 512, startPoint y: 208, endPoint x: 150, endPoint y: 181, distance: 362.9
click at [150, 181] on div "Wissen 1.00 Punkte Titel Im Jahr [DEMOGRAPHIC_DATA]- eurem Geburtsjahr war folg…" at bounding box center [533, 305] width 815 height 299
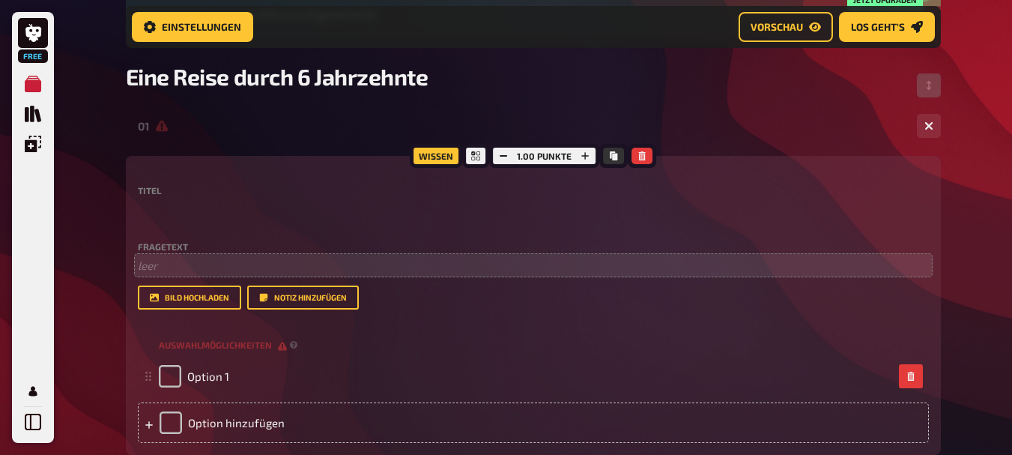
drag, startPoint x: 169, startPoint y: 253, endPoint x: 166, endPoint y: 261, distance: 8.8
click at [169, 256] on div "Fragetext ﻿ leer Hier hinziehen für Dateiupload" at bounding box center [533, 258] width 791 height 32
click at [166, 262] on p "﻿ leer" at bounding box center [533, 265] width 791 height 17
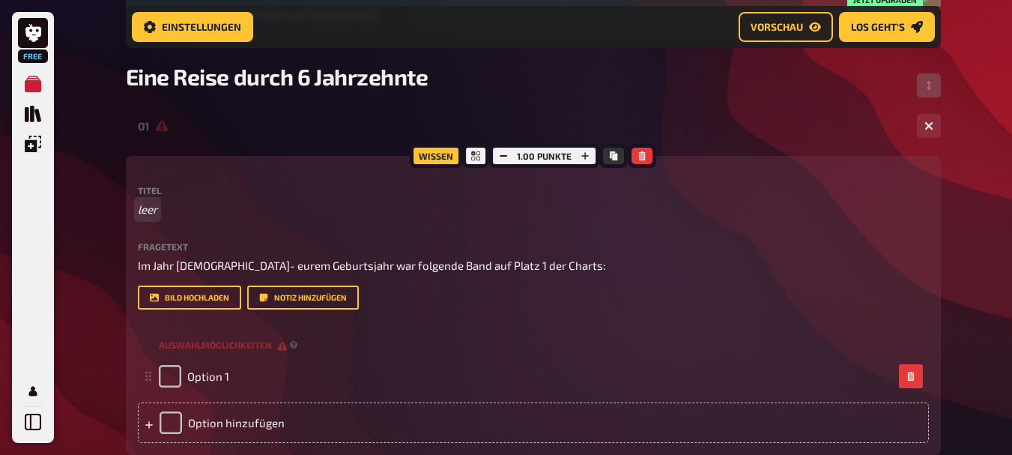
click at [172, 223] on div "Titel leer Fragetext Im Jahr [DEMOGRAPHIC_DATA]- eurem Geburtsjahr war folgende…" at bounding box center [533, 248] width 791 height 124
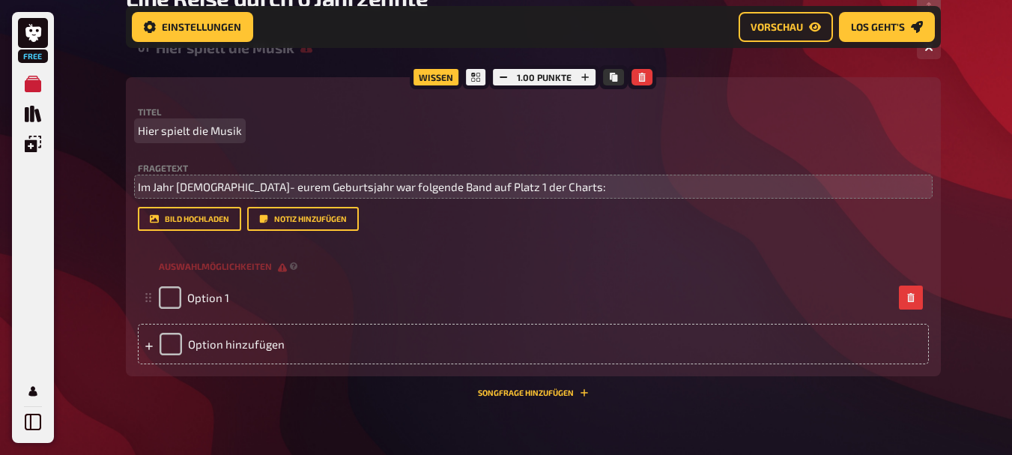
scroll to position [347, 0]
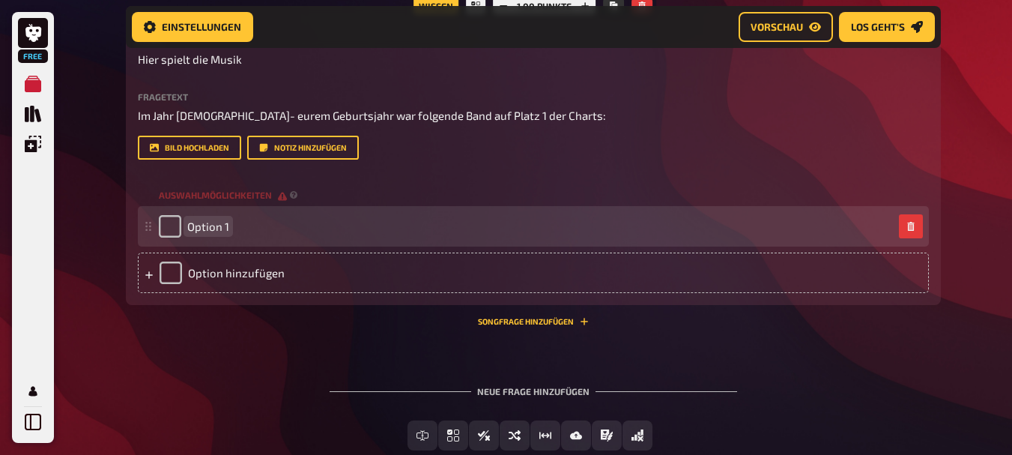
click at [231, 238] on div "Option 1" at bounding box center [526, 226] width 734 height 22
click at [224, 233] on span "Option 1" at bounding box center [208, 226] width 42 height 13
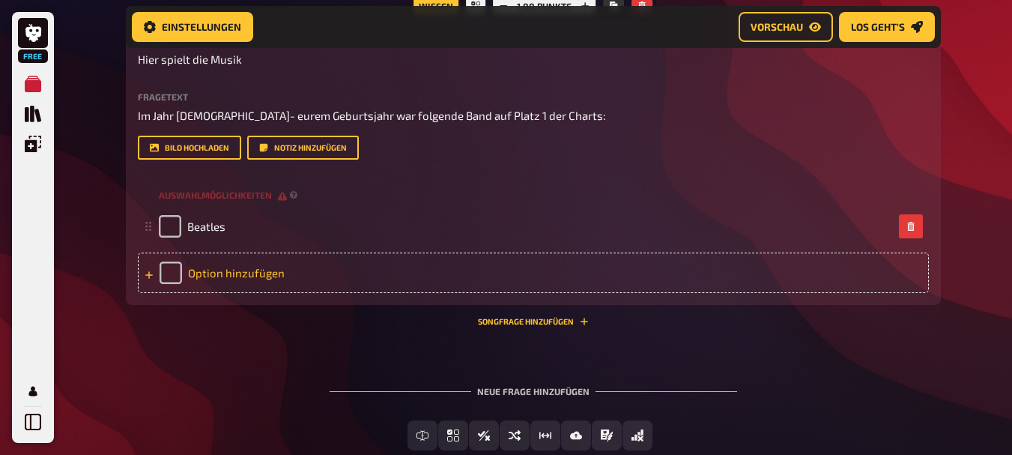
click at [234, 293] on div "Option hinzufügen" at bounding box center [533, 273] width 791 height 40
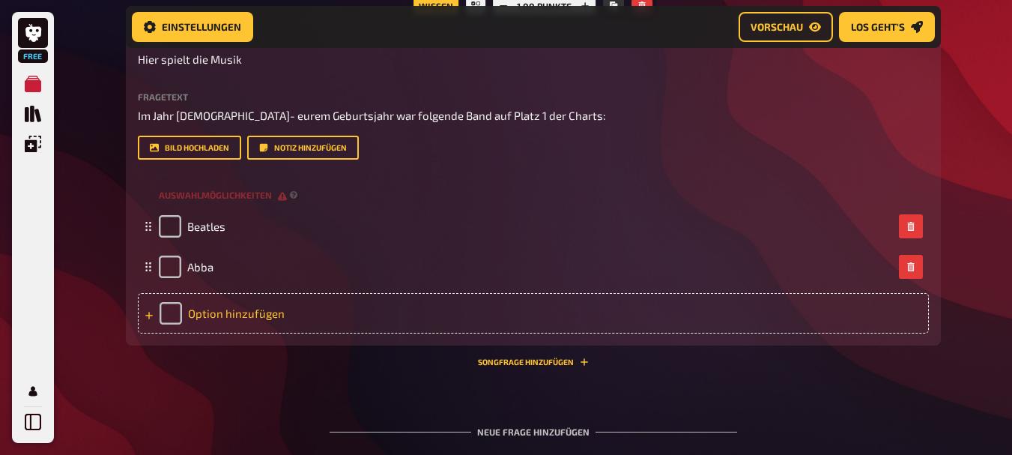
click at [251, 333] on div "Option hinzufügen" at bounding box center [533, 313] width 791 height 40
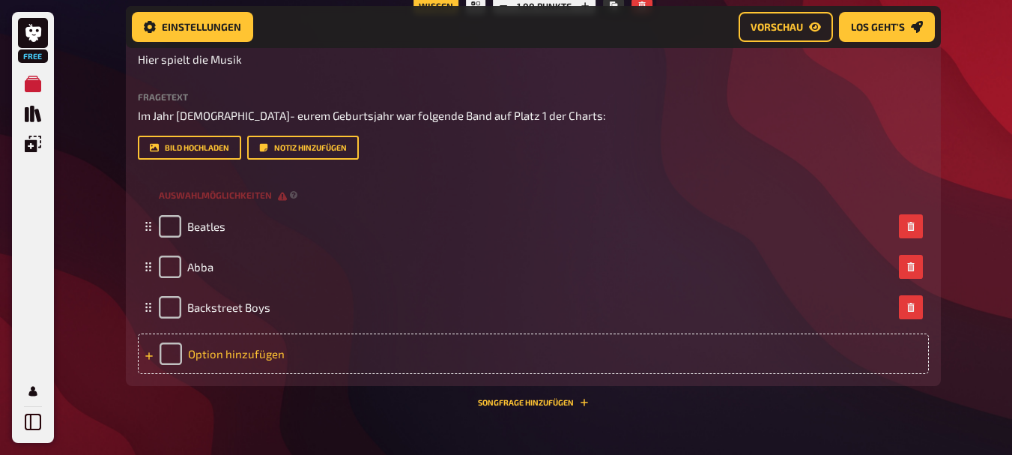
click at [305, 374] on div "Option hinzufügen" at bounding box center [533, 353] width 791 height 40
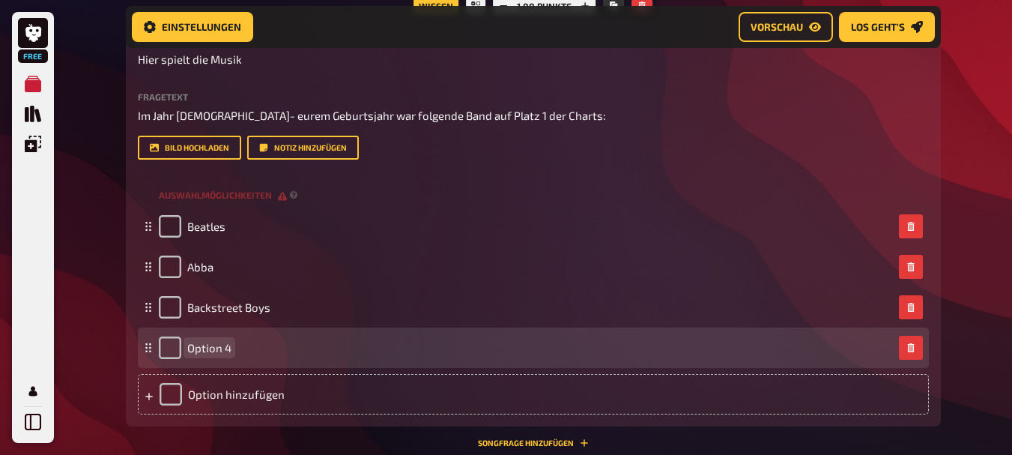
click at [298, 359] on div "Option 4" at bounding box center [526, 347] width 734 height 22
click at [284, 359] on div "Option 4" at bounding box center [526, 347] width 734 height 22
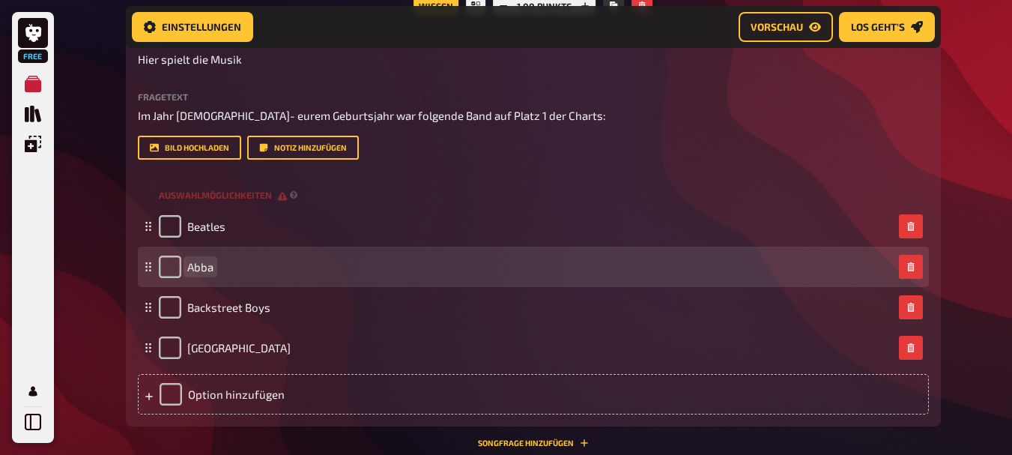
click at [535, 287] on div "Abba" at bounding box center [533, 267] width 791 height 40
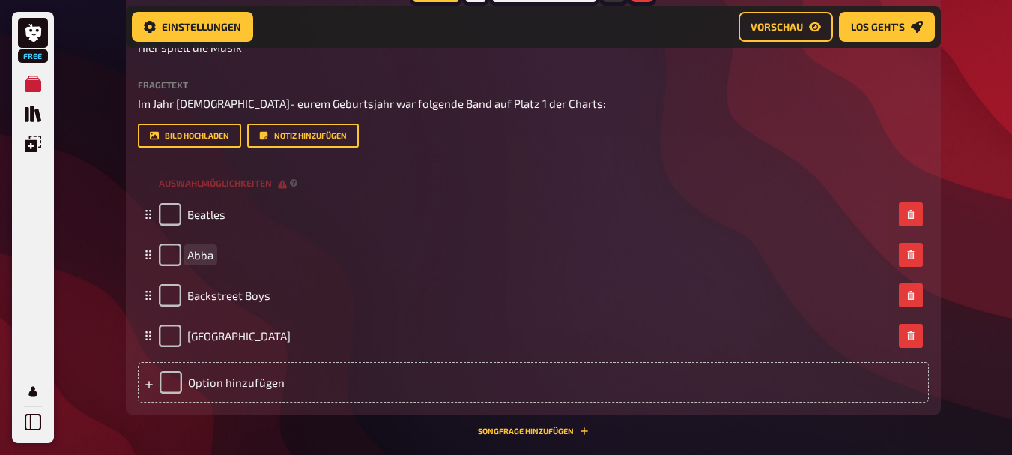
scroll to position [572, 0]
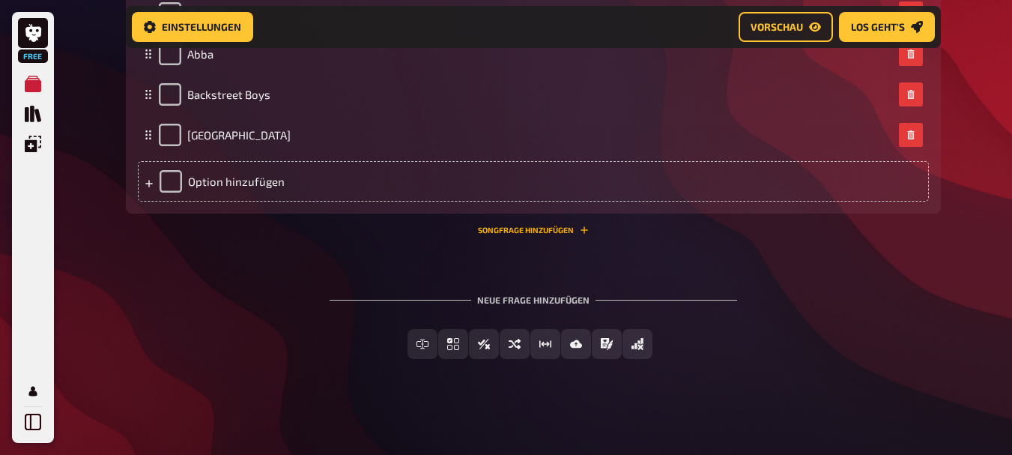
click at [536, 235] on button "Songfrage hinzufügen" at bounding box center [533, 230] width 111 height 9
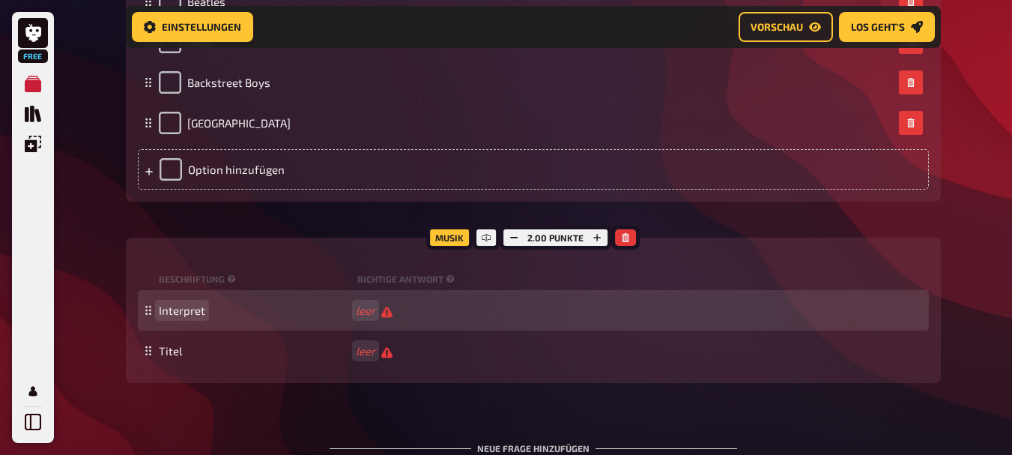
click at [262, 317] on span "Interpret" at bounding box center [254, 309] width 191 height 13
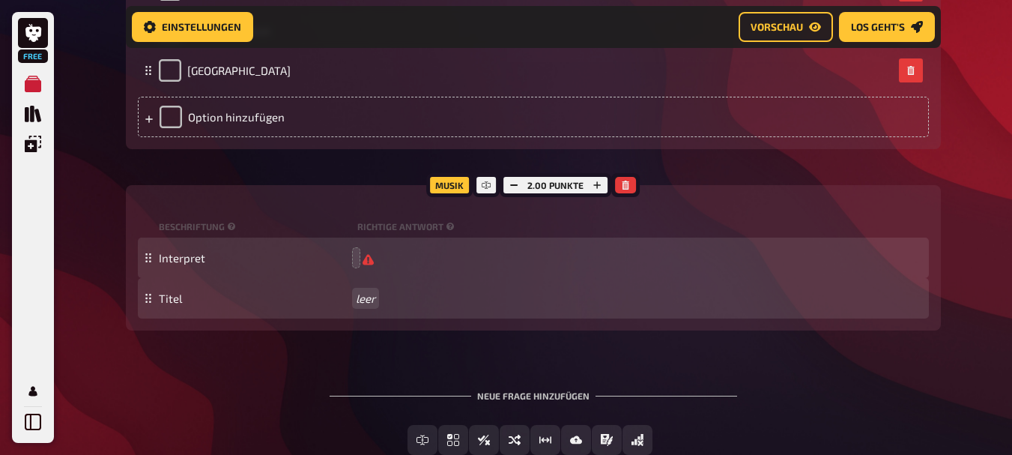
scroll to position [623, 0]
click at [444, 234] on small "Richtige Antwort" at bounding box center [407, 227] width 100 height 13
click at [211, 265] on span "Interpret" at bounding box center [254, 258] width 191 height 13
drag, startPoint x: 211, startPoint y: 315, endPoint x: 143, endPoint y: 299, distance: 70.2
click at [143, 279] on div "Interpret leer" at bounding box center [533, 258] width 791 height 40
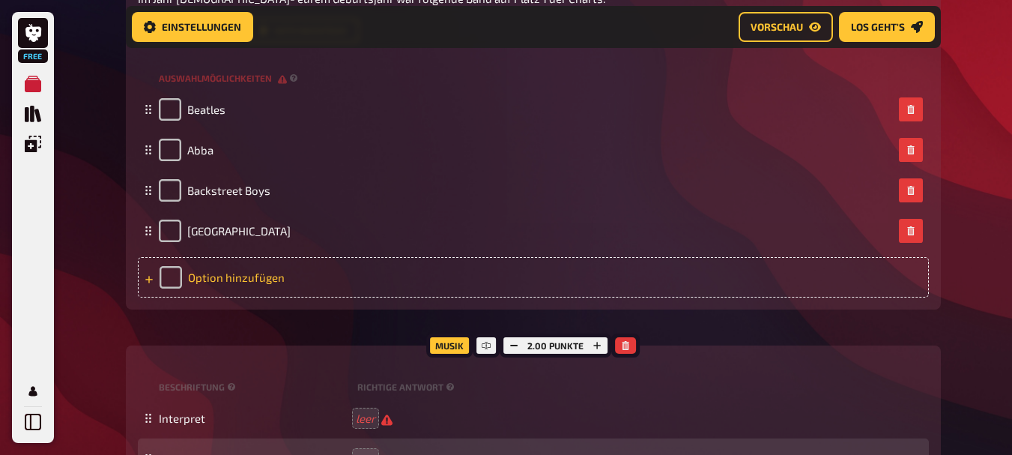
scroll to position [324, 0]
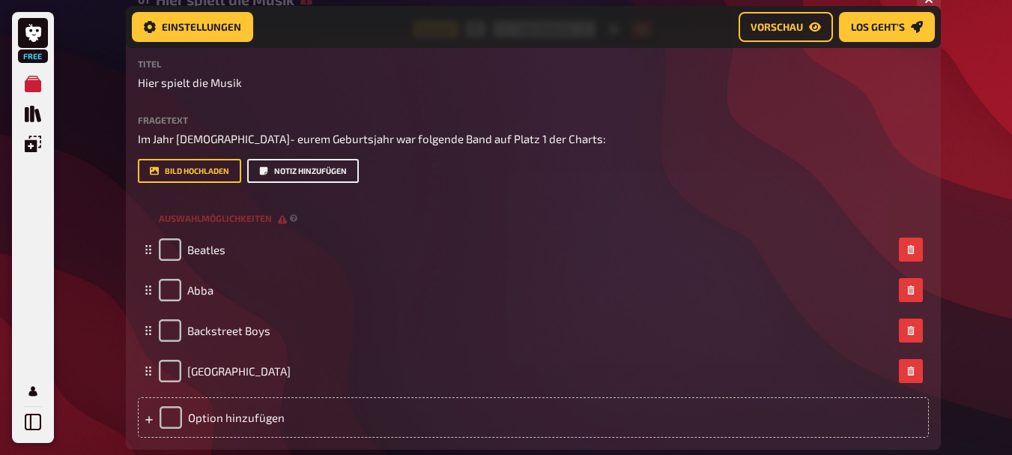
click at [327, 183] on button "Notiz hinzufügen" at bounding box center [303, 171] width 112 height 24
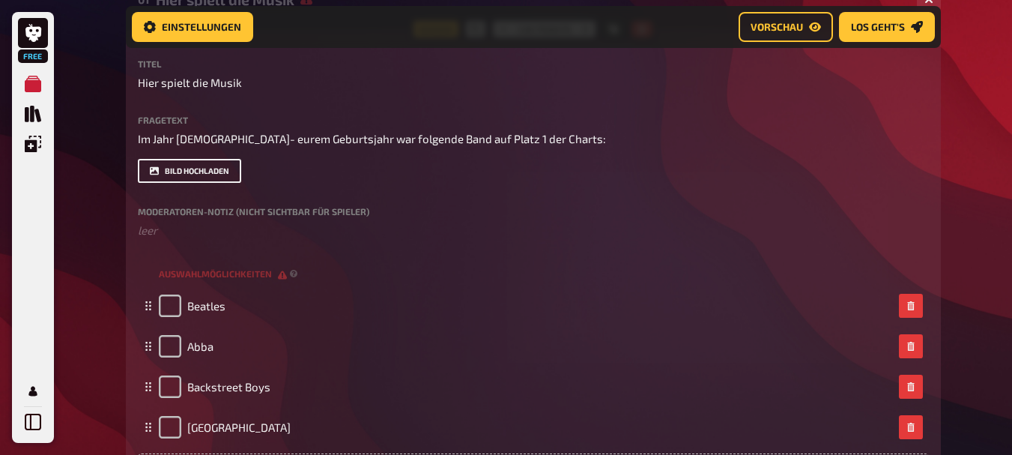
click at [228, 183] on button "Bild hochladen" at bounding box center [189, 171] width 103 height 24
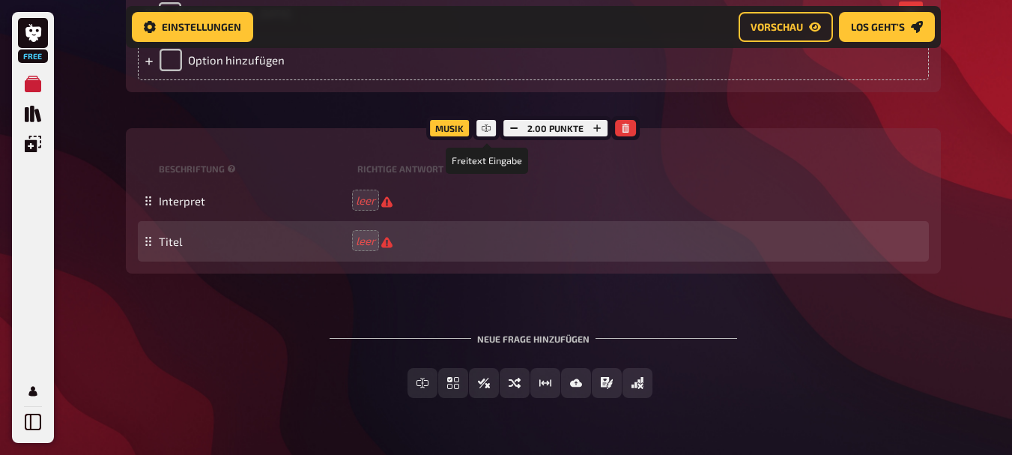
scroll to position [773, 0]
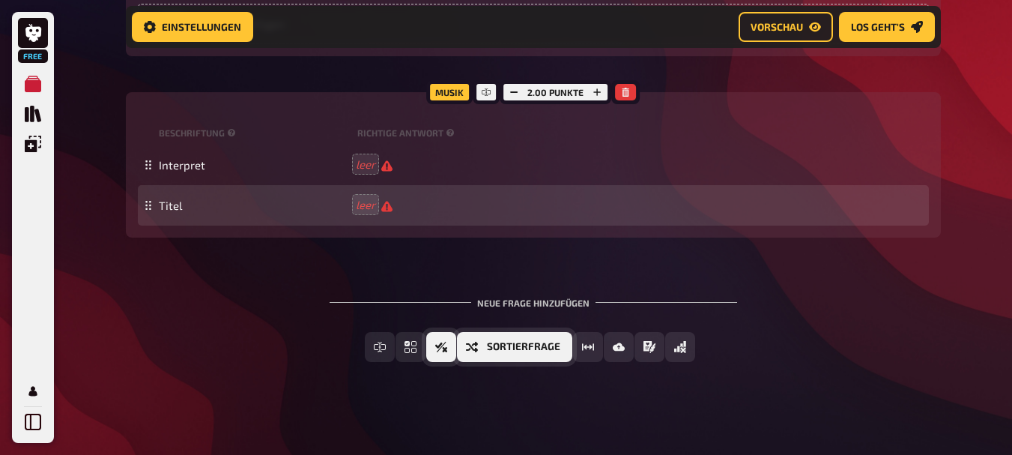
click at [456, 362] on button "Wahr / Falsch" at bounding box center [441, 347] width 30 height 30
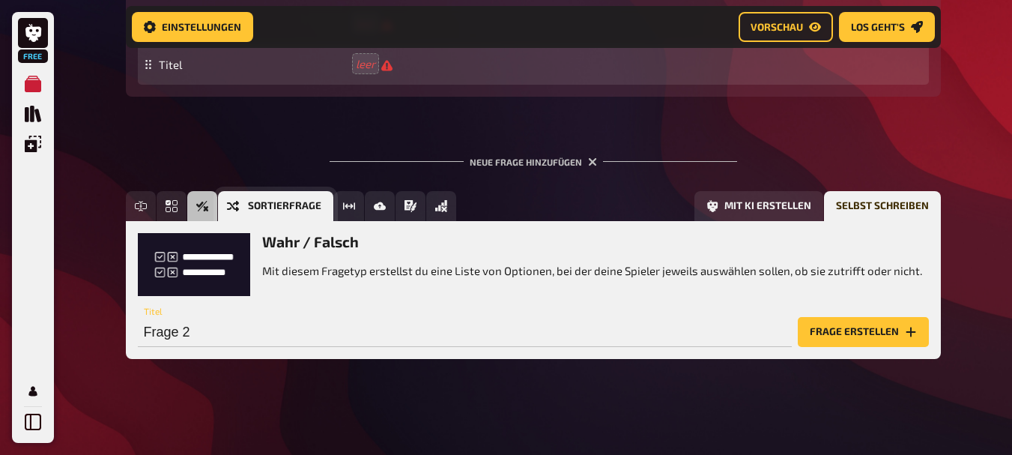
scroll to position [965, 0]
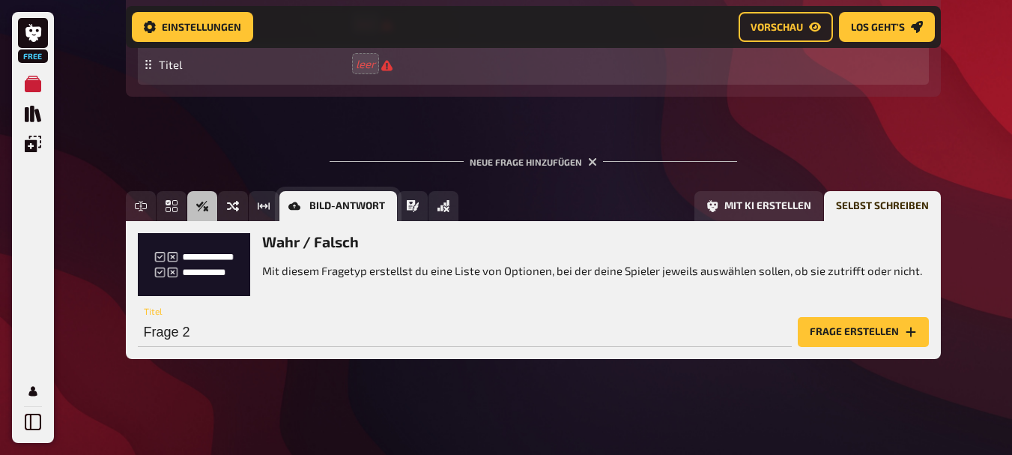
click at [330, 202] on span "Bild-Antwort" at bounding box center [347, 206] width 76 height 10
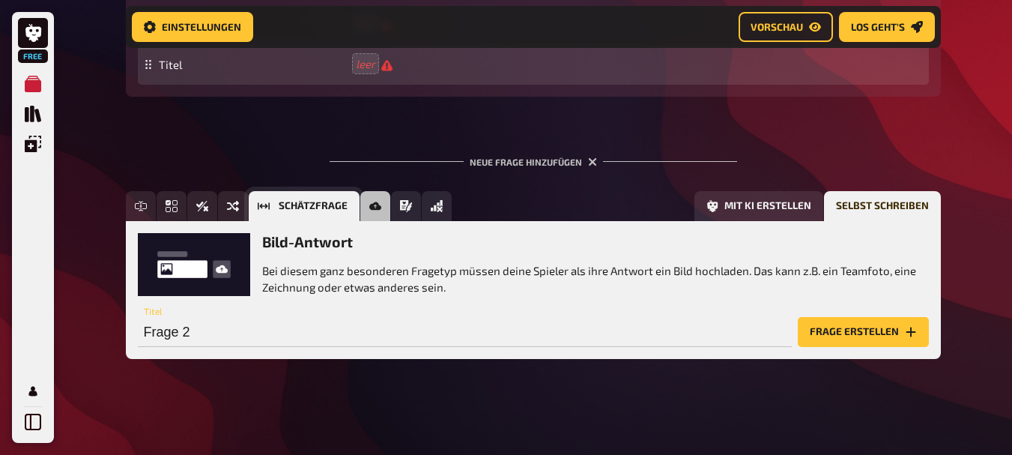
click at [274, 196] on button "Schätzfrage" at bounding box center [304, 206] width 111 height 30
